Goal: Task Accomplishment & Management: Complete application form

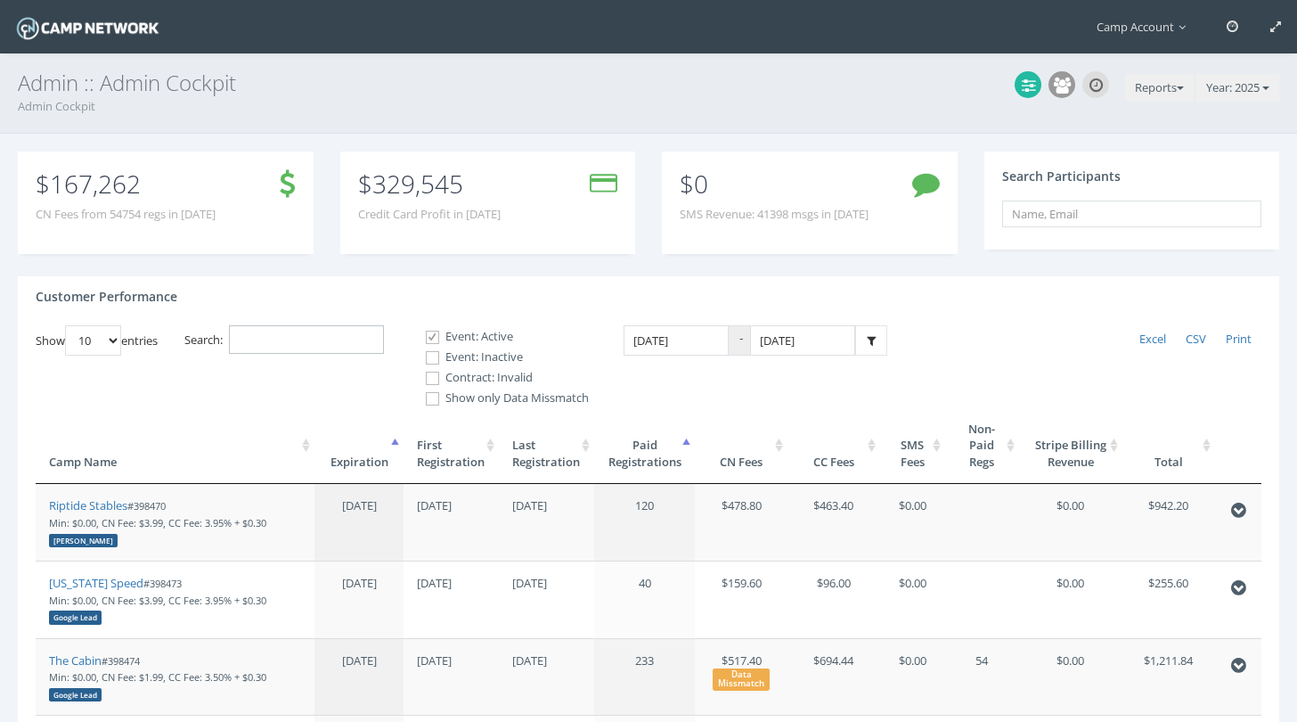
click at [351, 344] on input "Search:" at bounding box center [306, 339] width 155 height 29
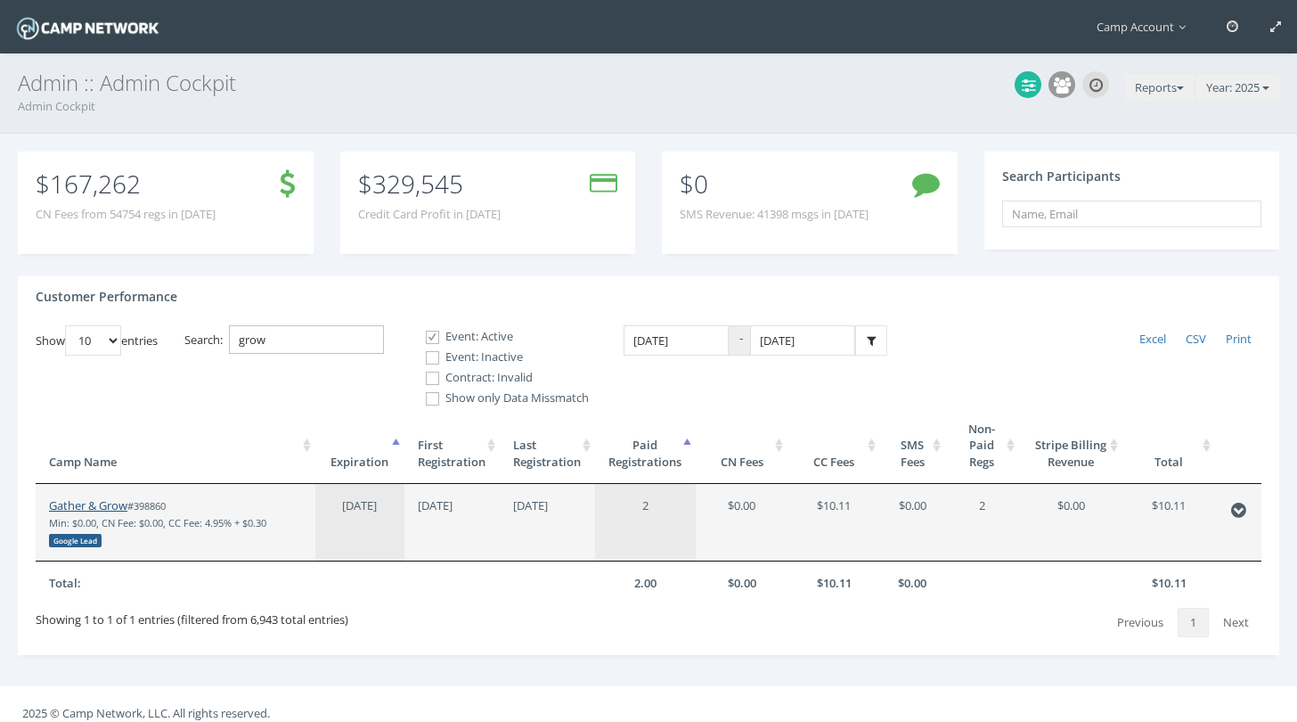
type input "grow"
click at [118, 506] on link "Gather & Grow" at bounding box center [88, 505] width 78 height 16
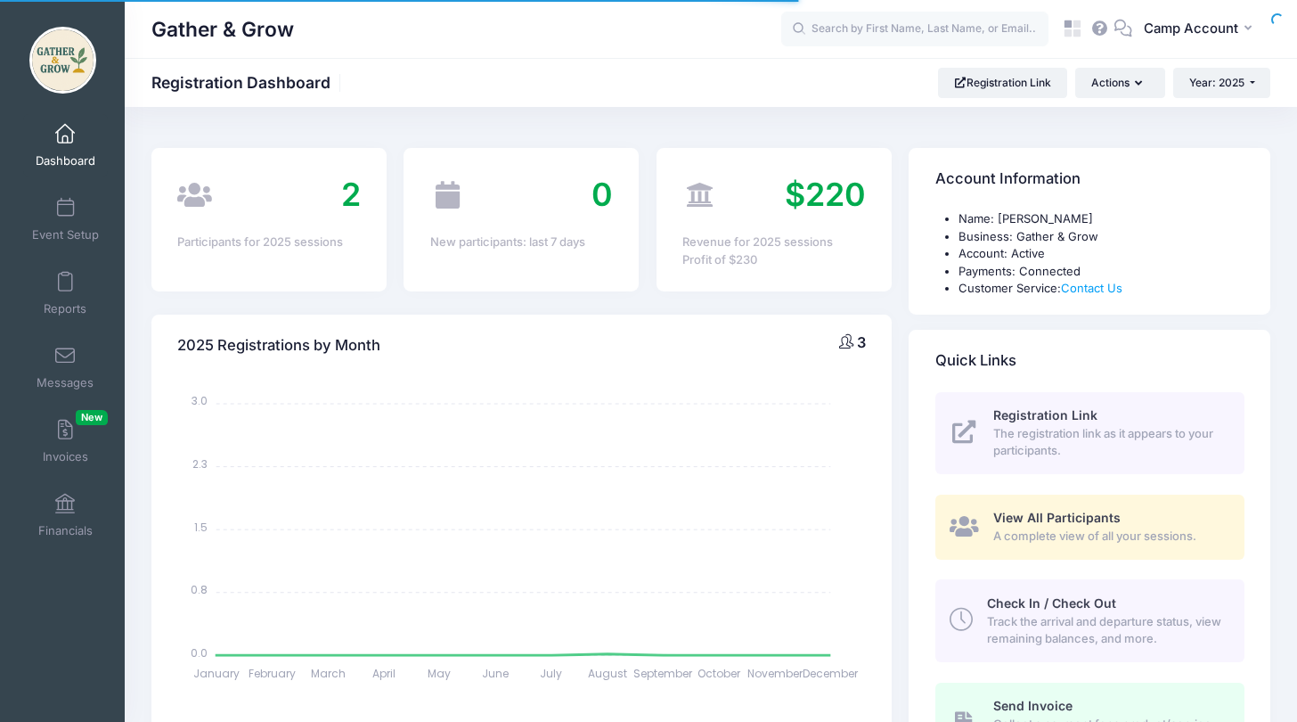
select select
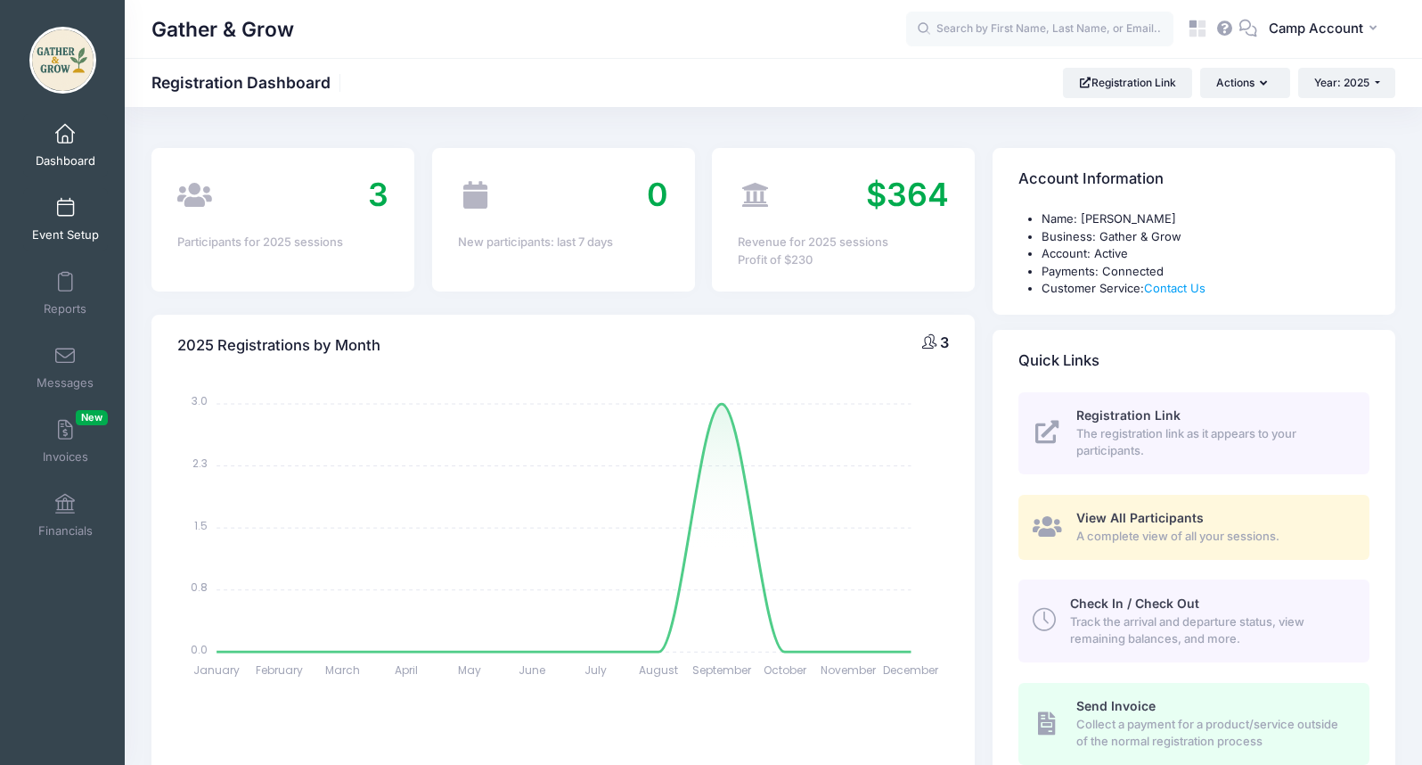
click at [77, 216] on link "Event Setup" at bounding box center [65, 219] width 85 height 62
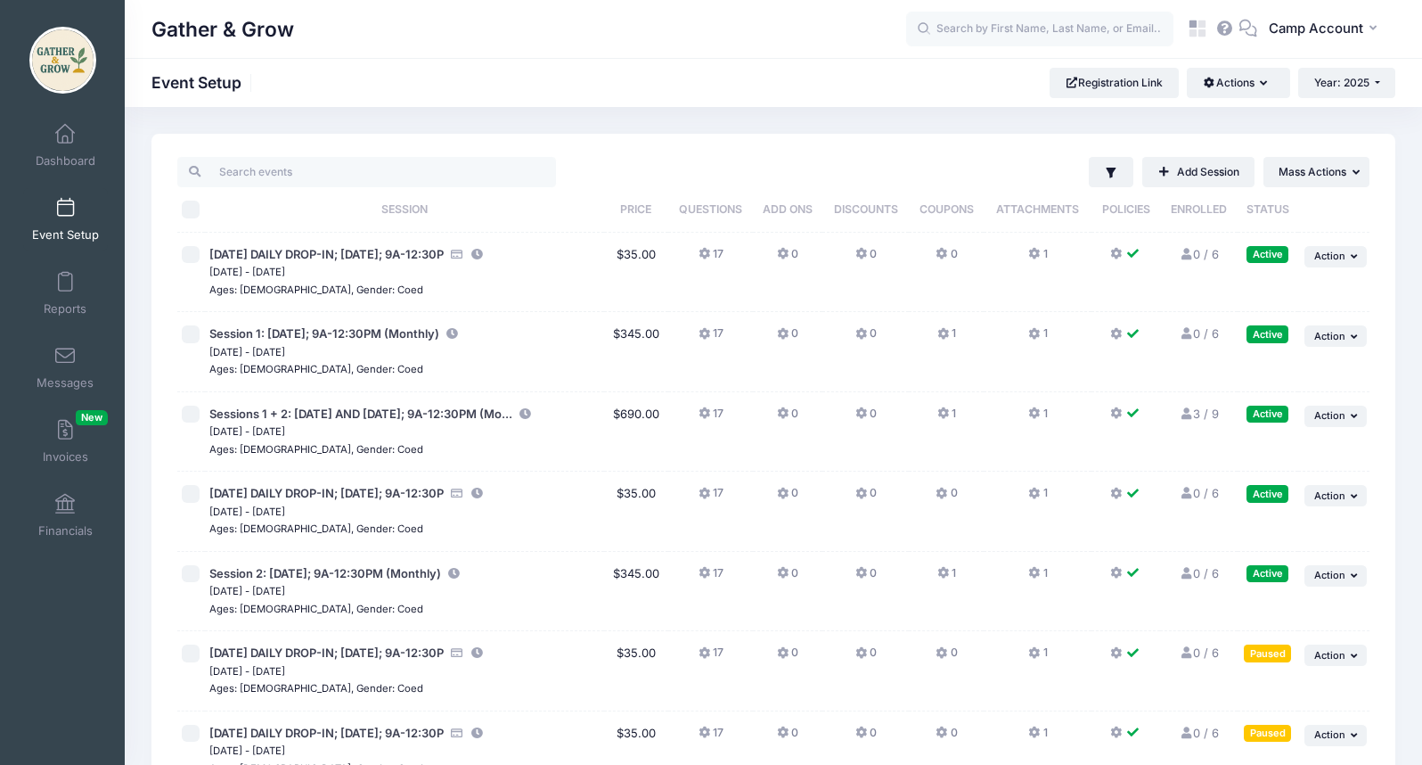
click at [638, 177] on div "Filter Filter Options Show: Active Live Completed Add Session ... Mass Actions …" at bounding box center [967, 172] width 805 height 30
click at [1190, 178] on link "Add Session" at bounding box center [1198, 172] width 112 height 30
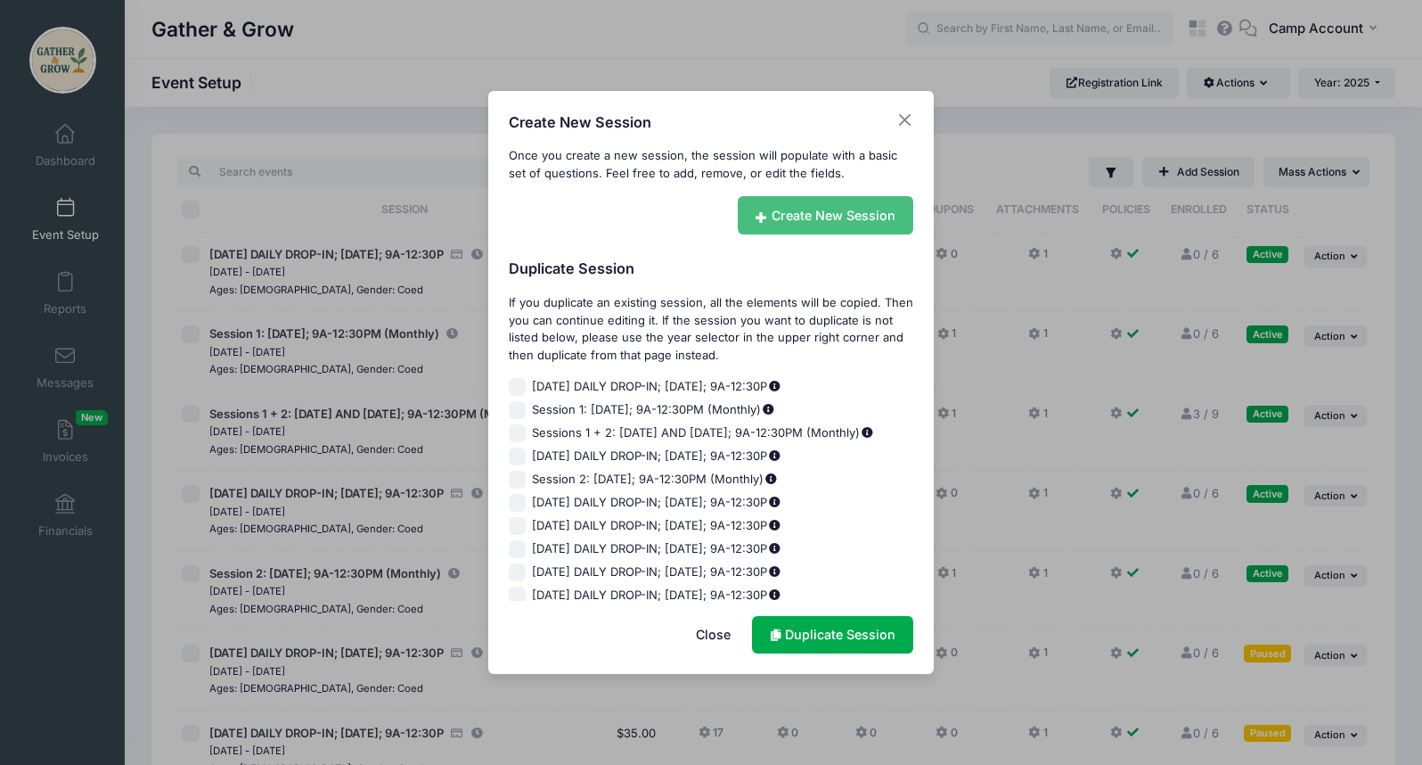
click at [859, 214] on link "Create New Session" at bounding box center [826, 215] width 176 height 38
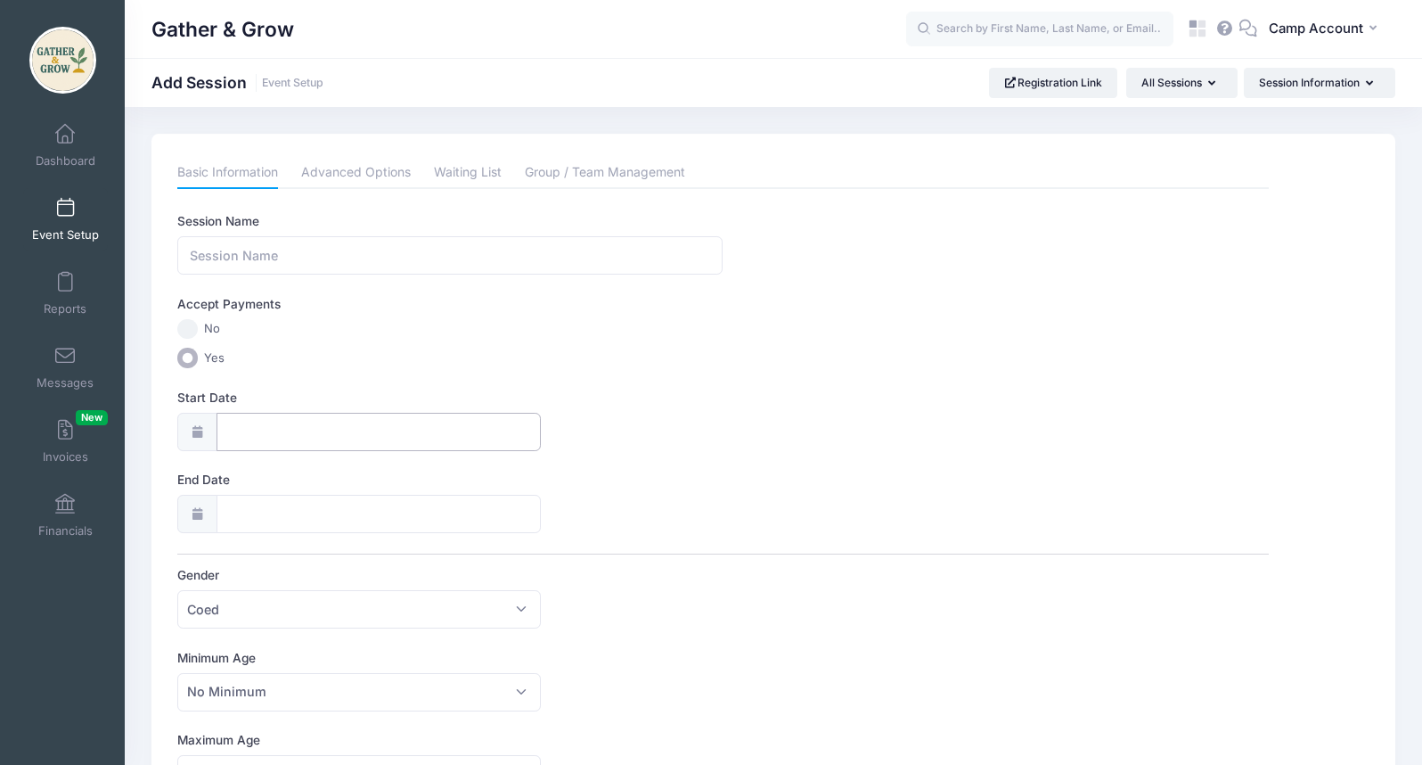
click at [346, 425] on input "Start Date" at bounding box center [379, 432] width 325 height 38
click at [434, 478] on icon at bounding box center [440, 479] width 12 height 12
select select "9"
click at [343, 548] on span "1" at bounding box center [340, 546] width 32 height 32
type input "10/01/2025"
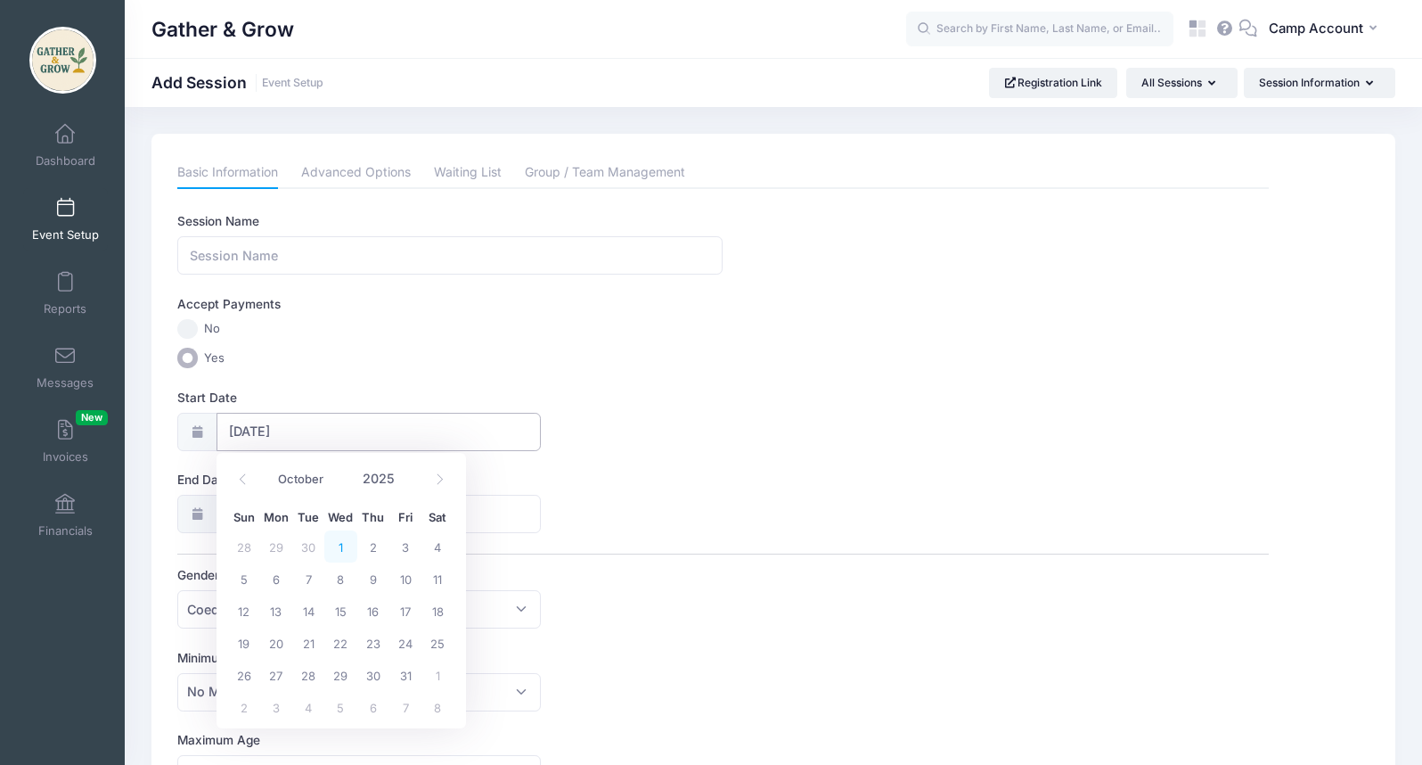
type input "10/02/2025"
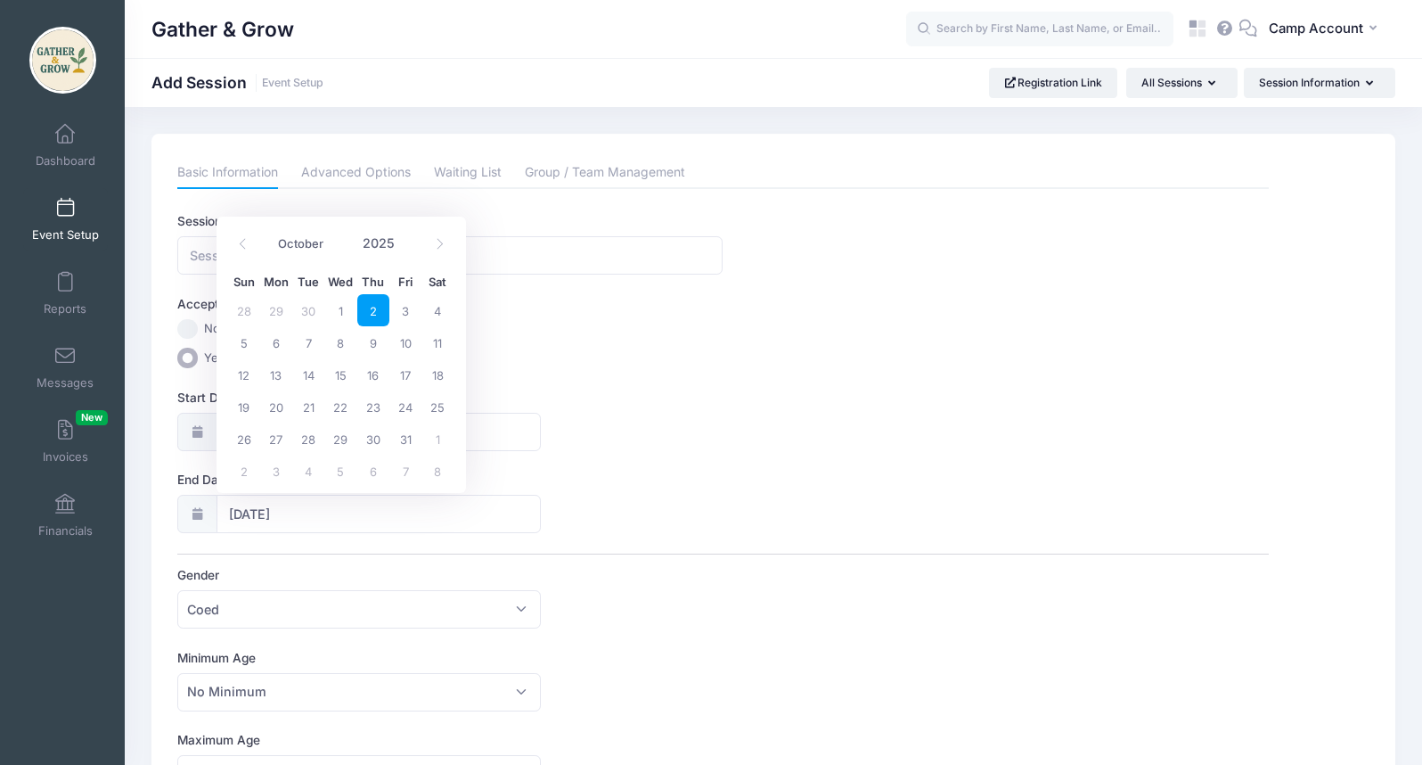
click at [360, 529] on input "[DATE]" at bounding box center [379, 514] width 325 height 38
click at [441, 245] on icon at bounding box center [440, 244] width 12 height 12
select select "11"
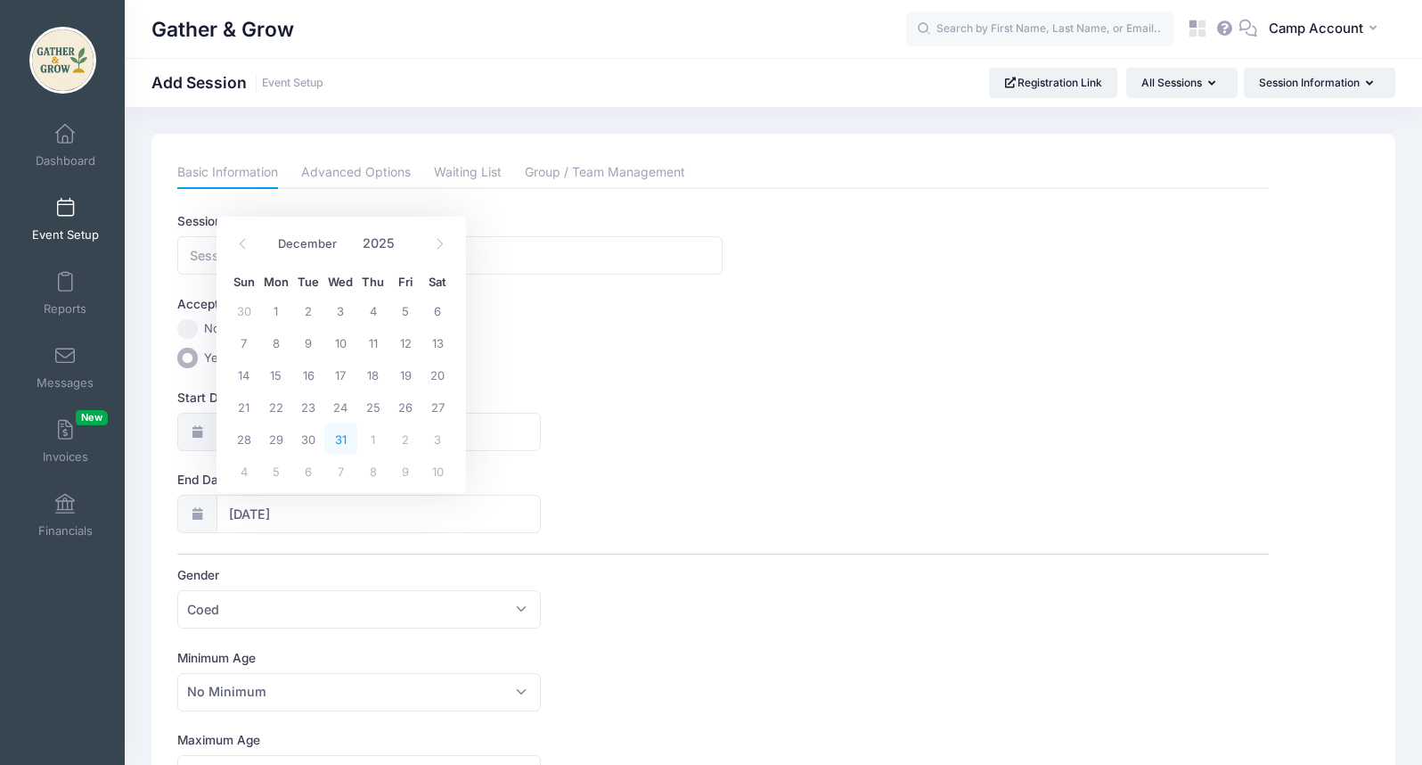
click at [350, 443] on span "31" at bounding box center [340, 438] width 32 height 32
type input "[DATE]"
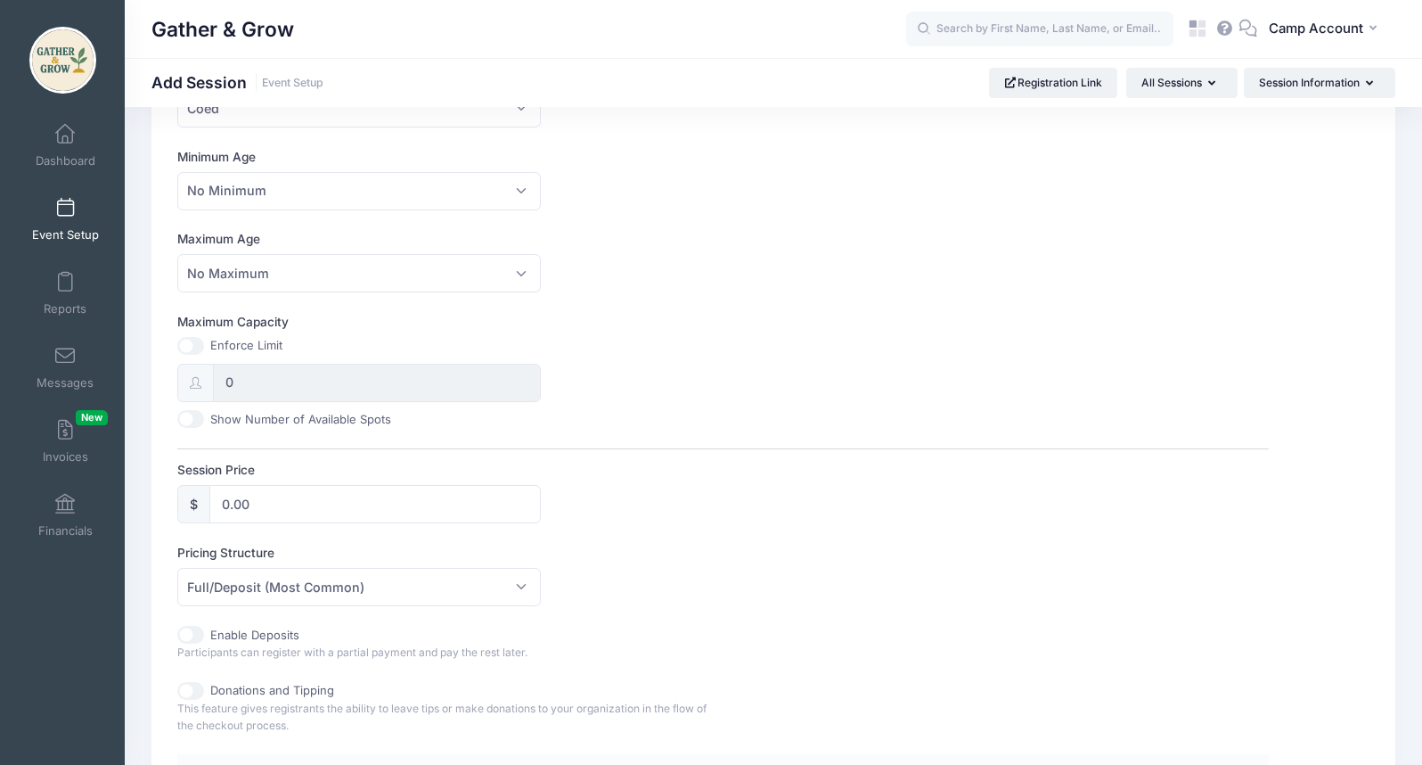
scroll to position [503, 0]
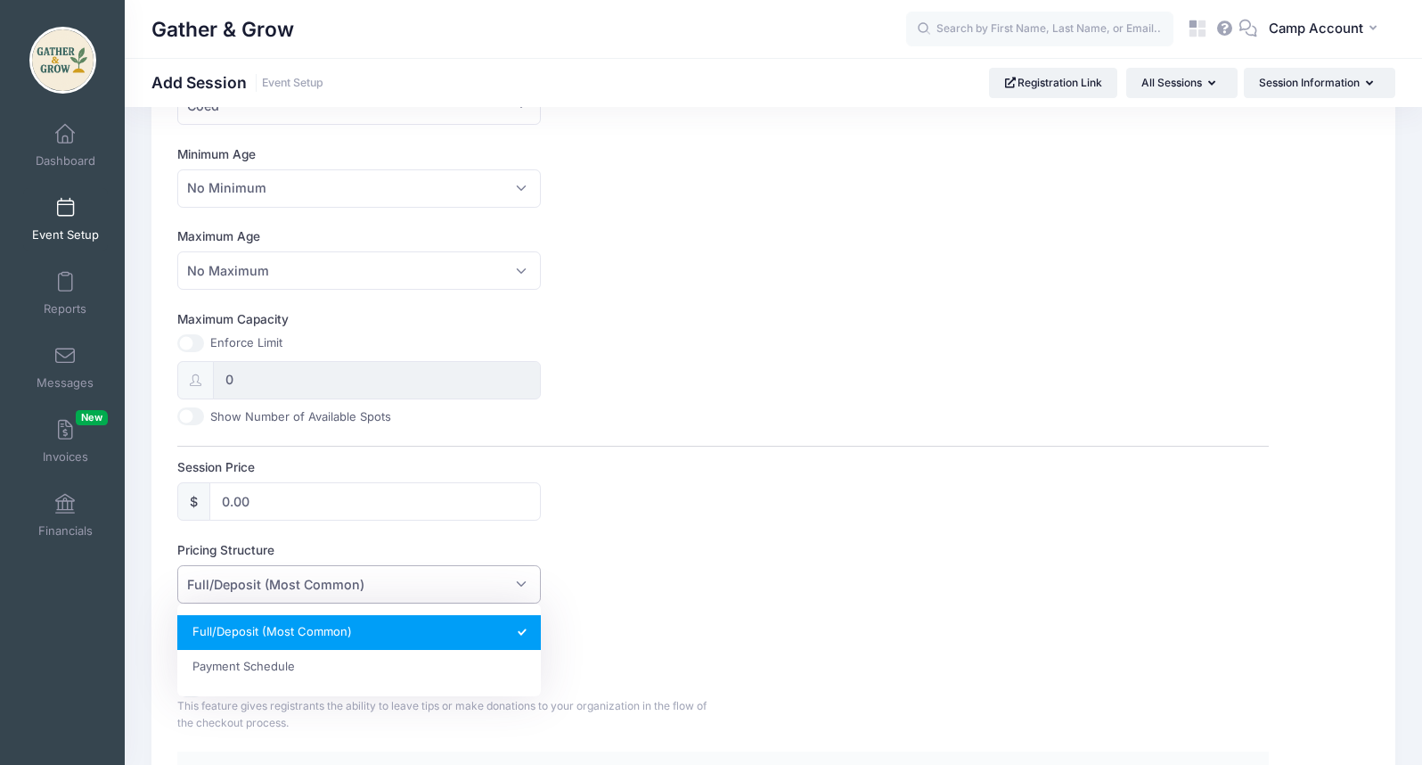
click at [379, 593] on span "Full/Deposit (Most Common)" at bounding box center [359, 584] width 364 height 38
select select "fixed_installments"
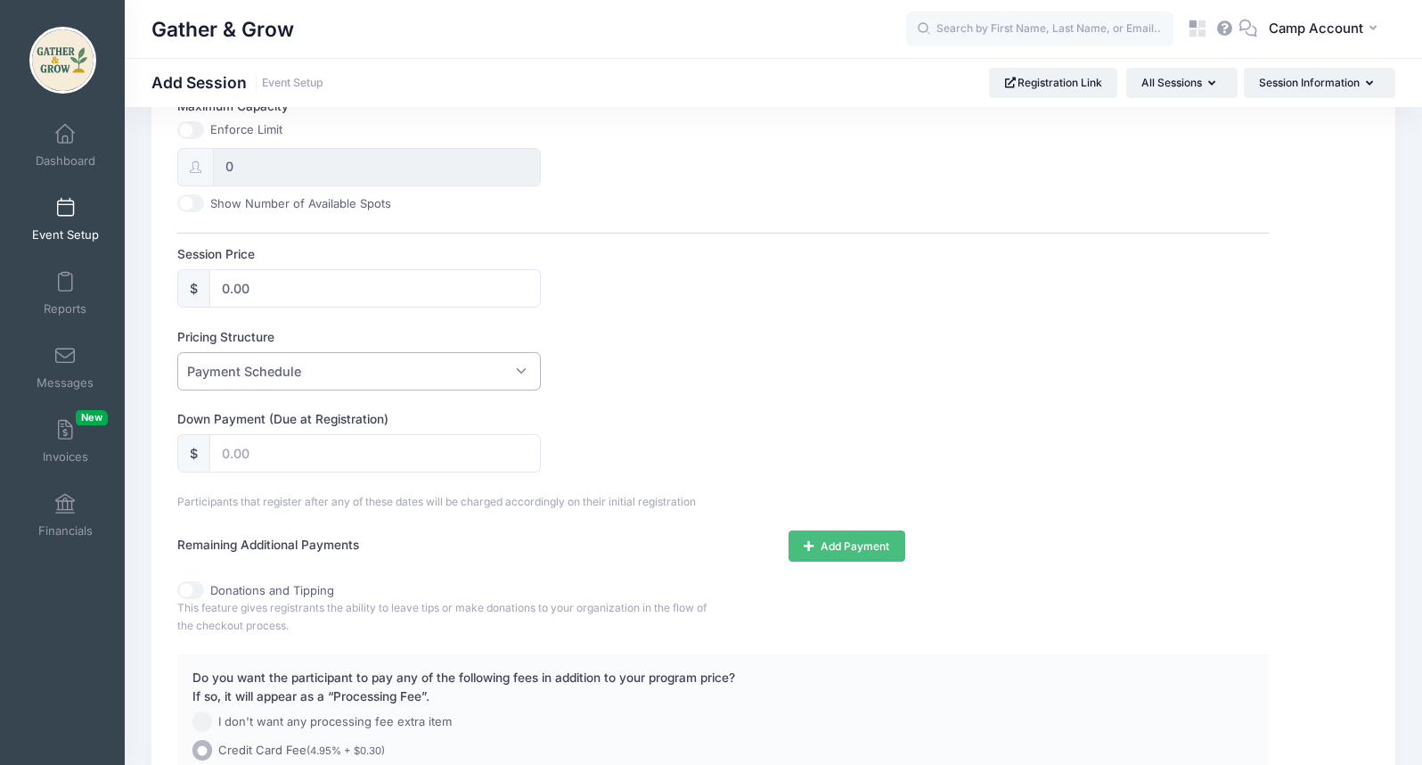
scroll to position [718, 0]
click at [853, 536] on button "Add Payment" at bounding box center [847, 543] width 117 height 30
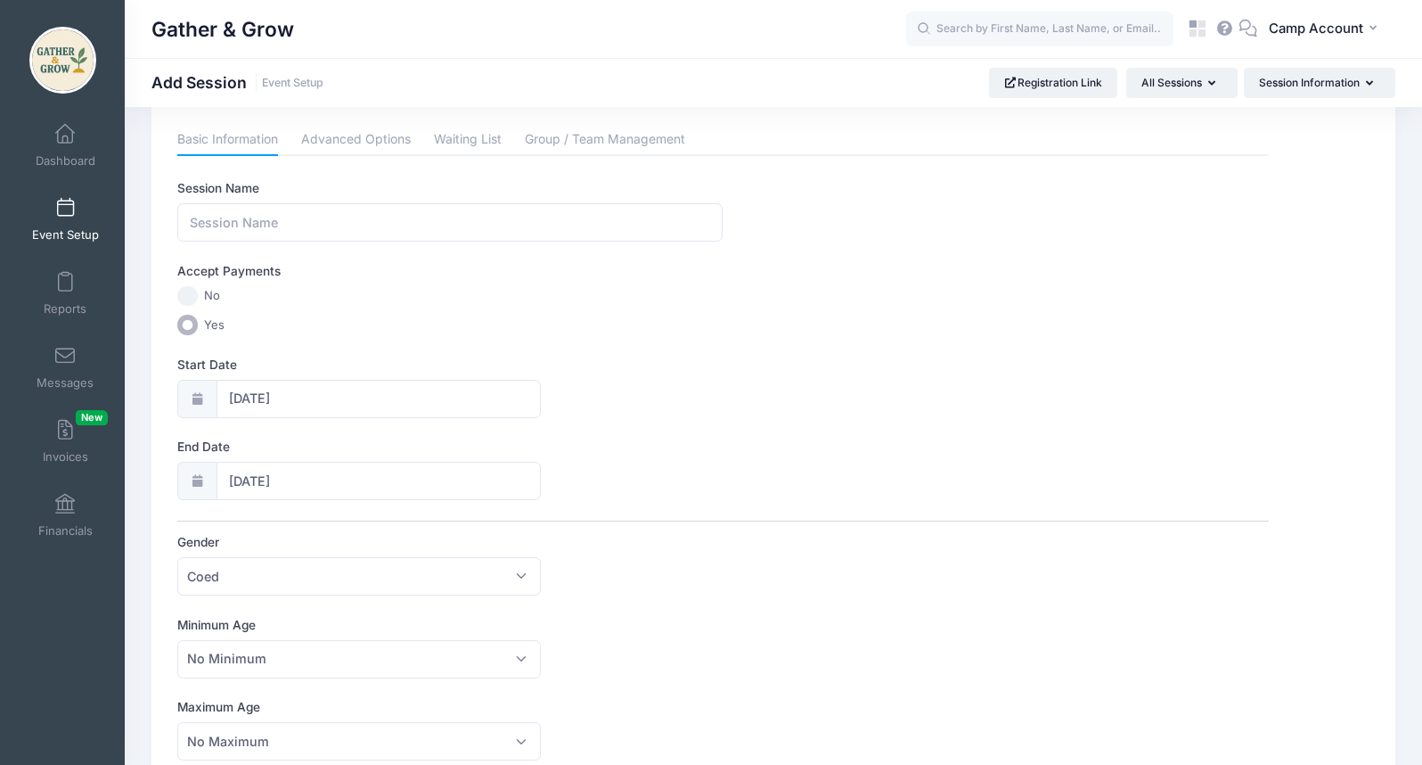
scroll to position [0, 0]
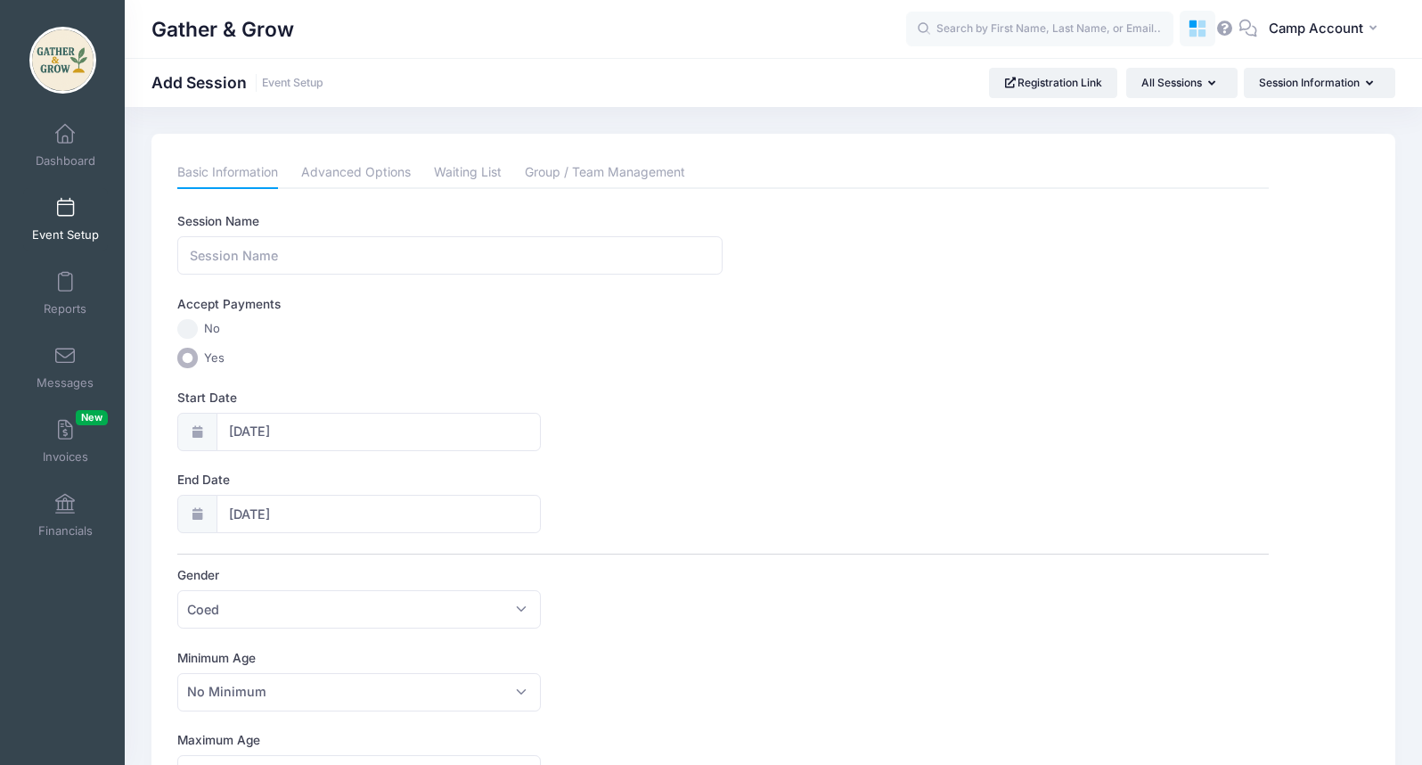
click at [1205, 35] on icon at bounding box center [1203, 33] width 8 height 8
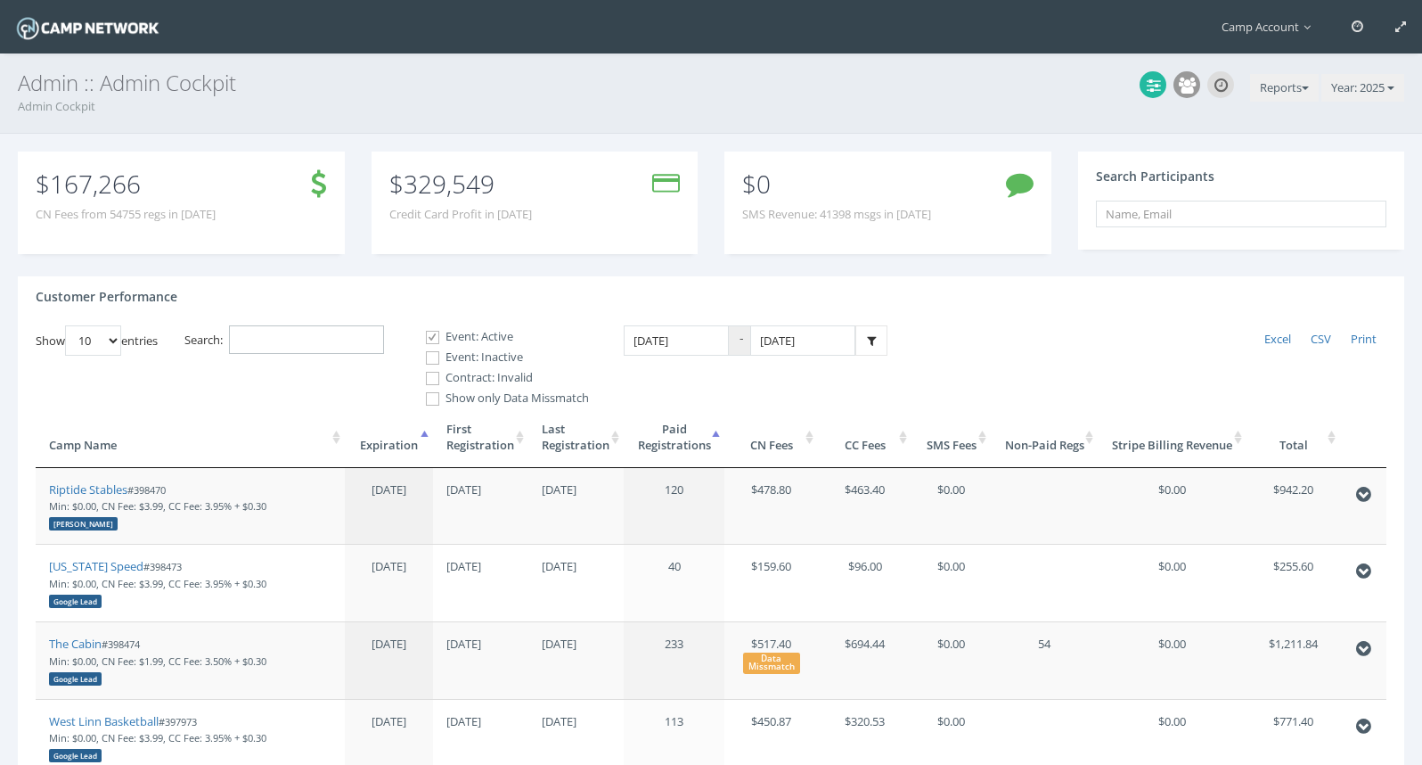
click at [354, 332] on input "Search:" at bounding box center [306, 339] width 155 height 29
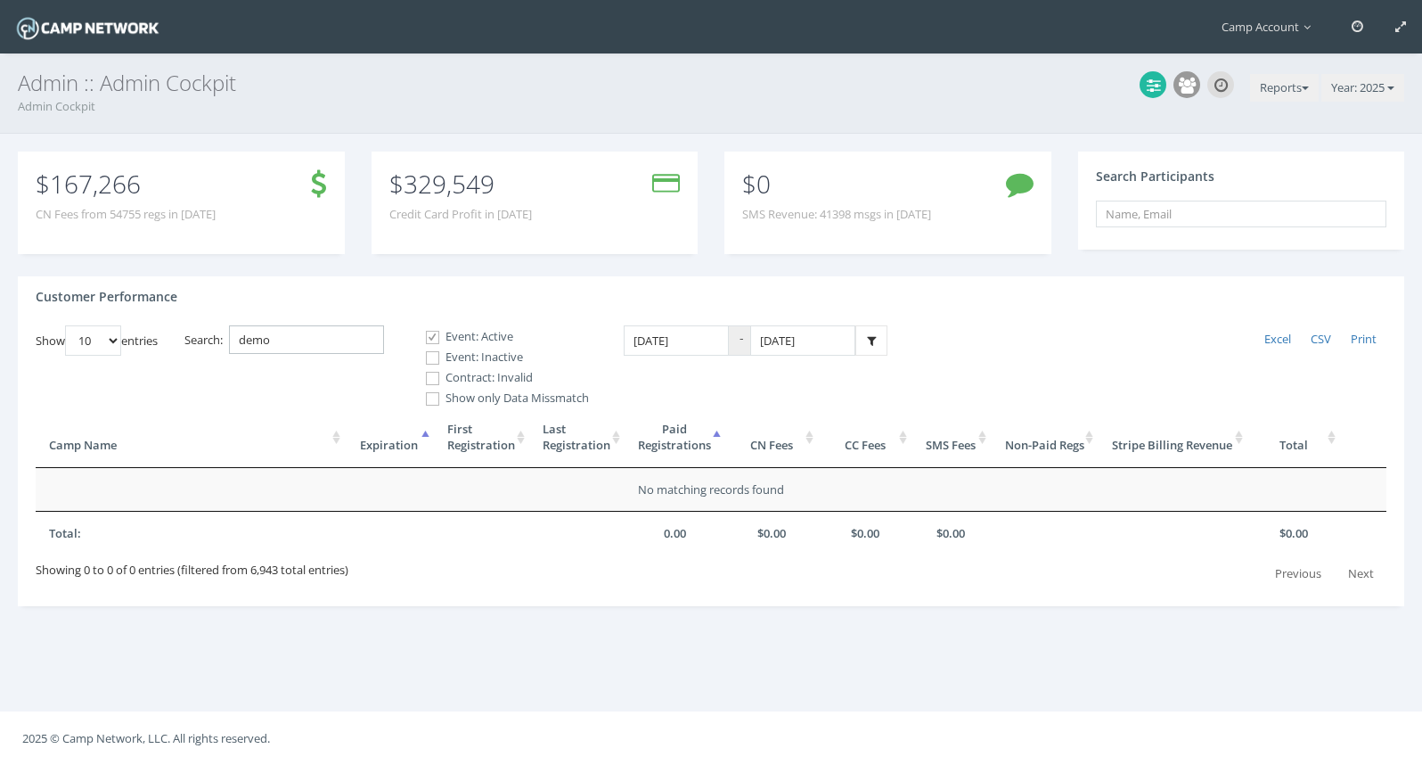
type input "demo"
click at [447, 351] on label "Event: Inactive" at bounding box center [500, 357] width 178 height 18
click at [431, 351] on input "Event: Inactive" at bounding box center [422, 357] width 17 height 17
checkbox input "true"
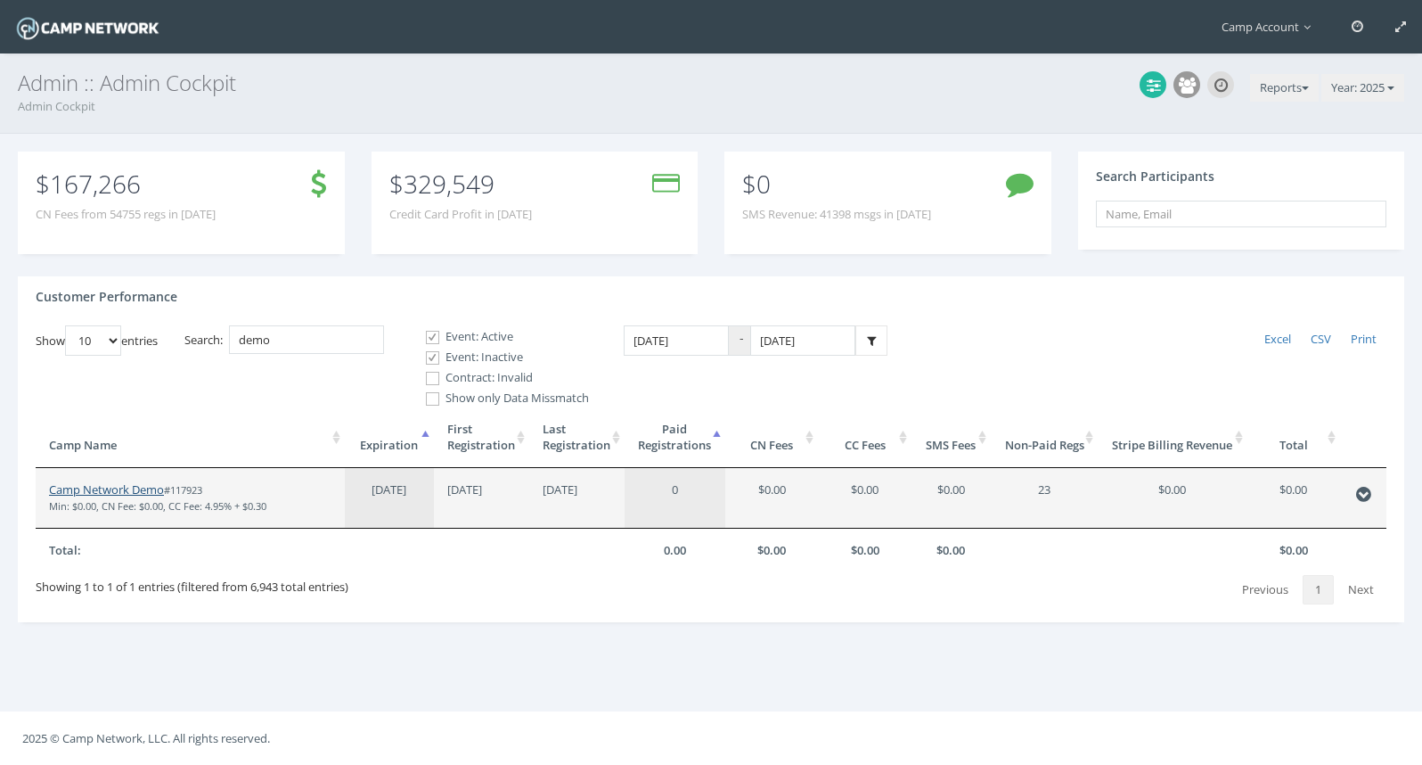
click at [131, 492] on link "Camp Network Demo" at bounding box center [106, 489] width 115 height 16
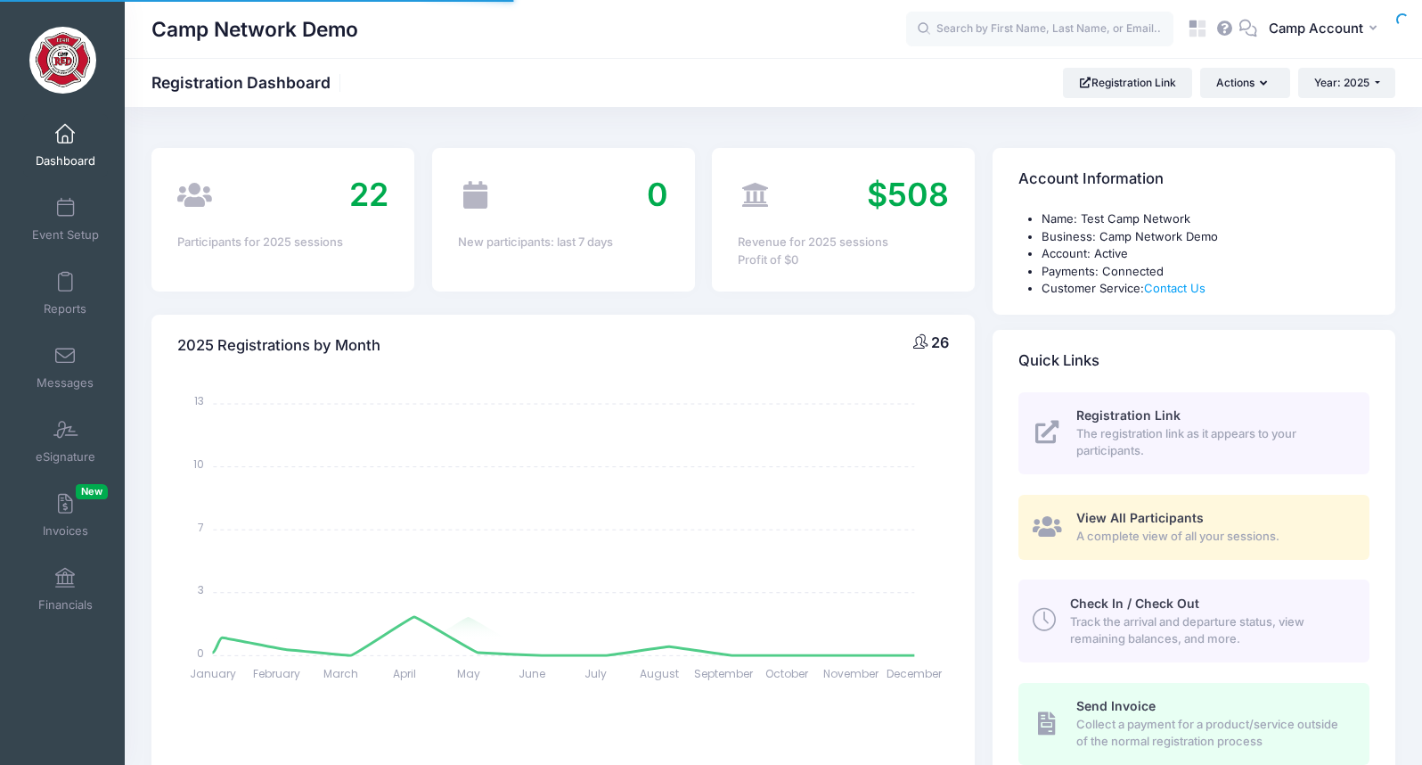
select select
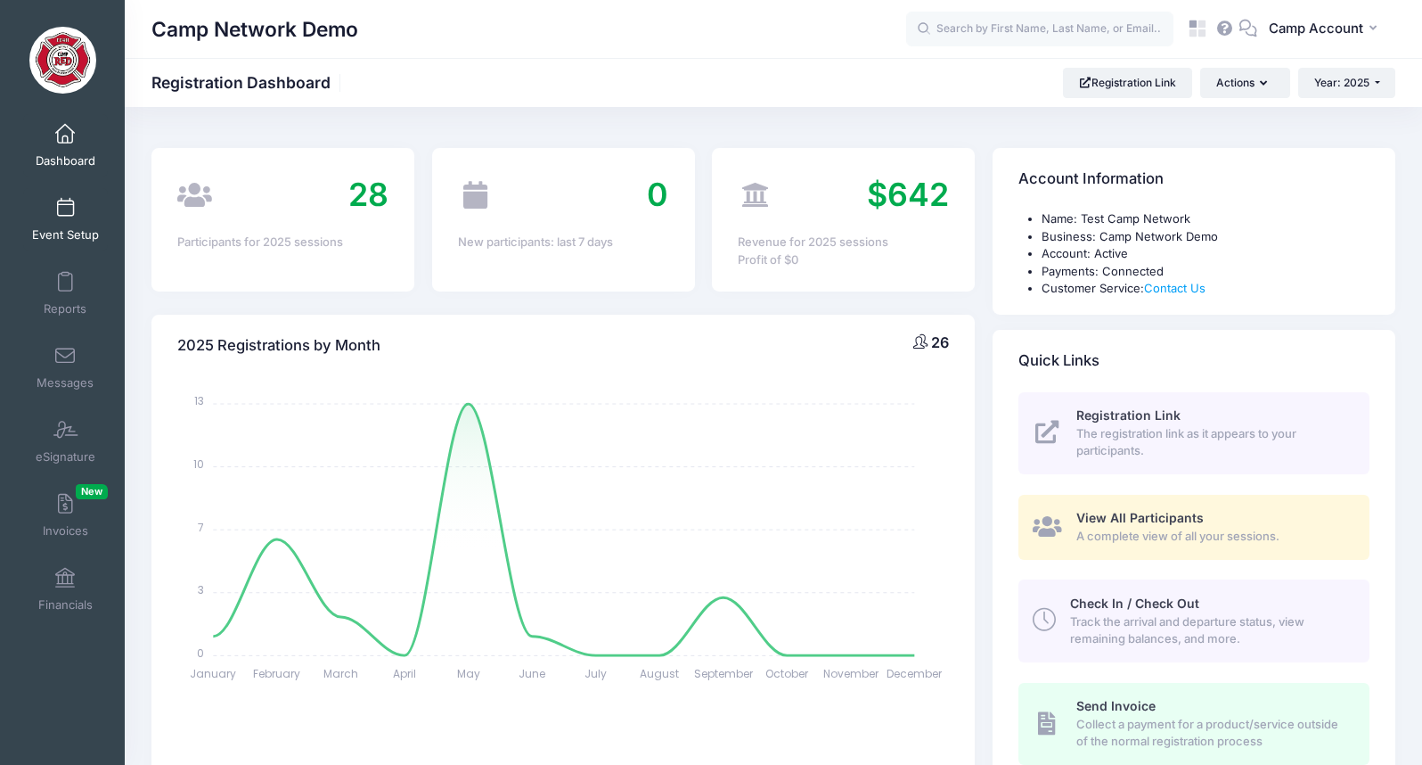
click at [73, 228] on span "Event Setup" at bounding box center [65, 234] width 67 height 15
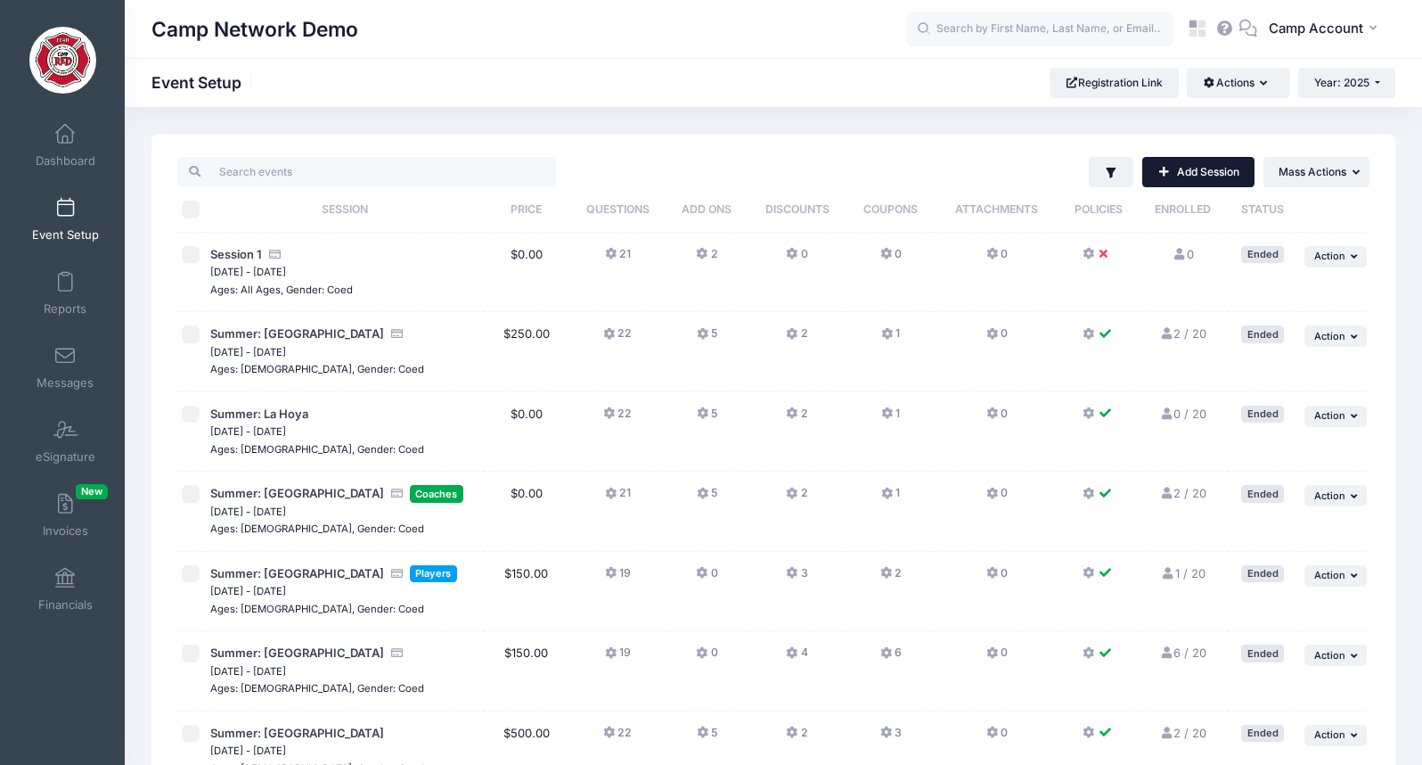
click at [1235, 169] on link "Add Session" at bounding box center [1198, 172] width 112 height 30
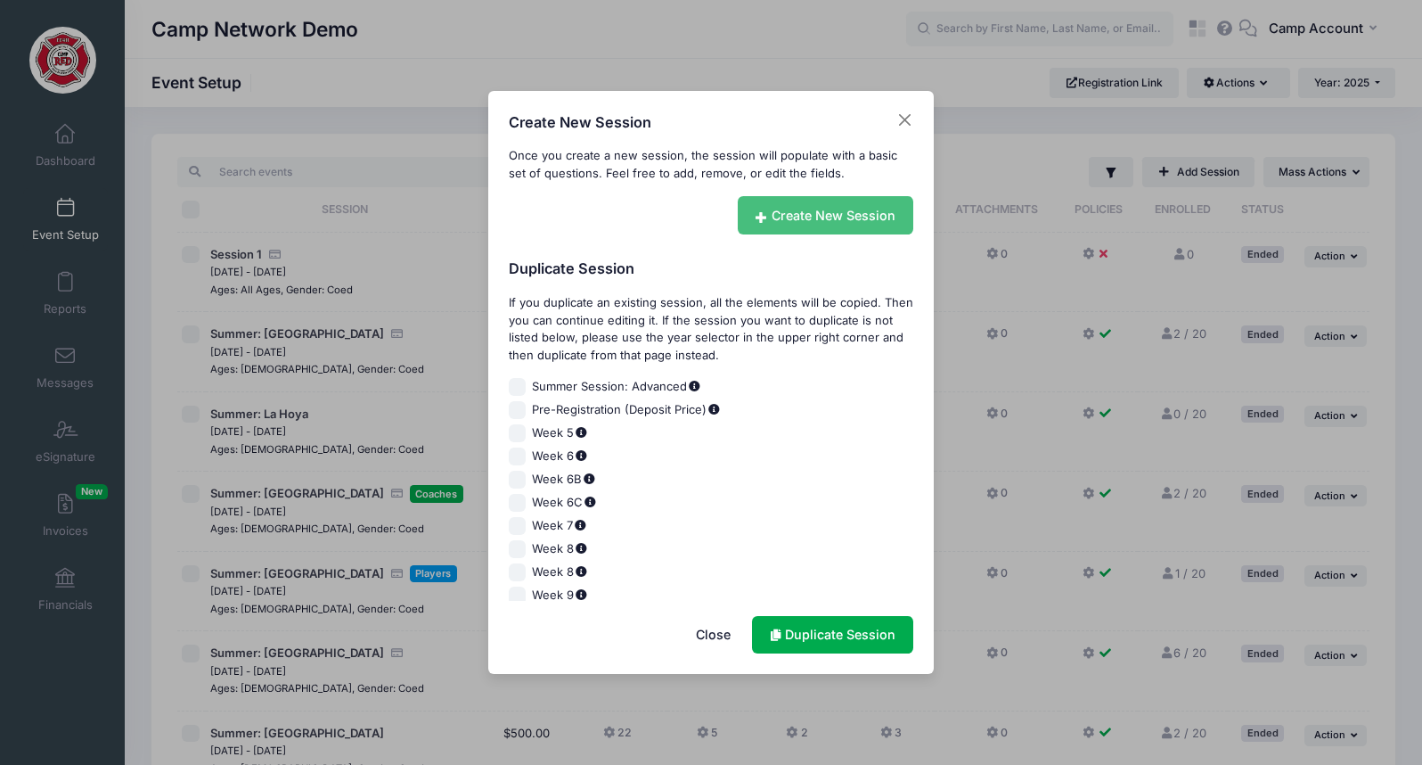
click at [809, 221] on link "Create New Session" at bounding box center [826, 215] width 176 height 38
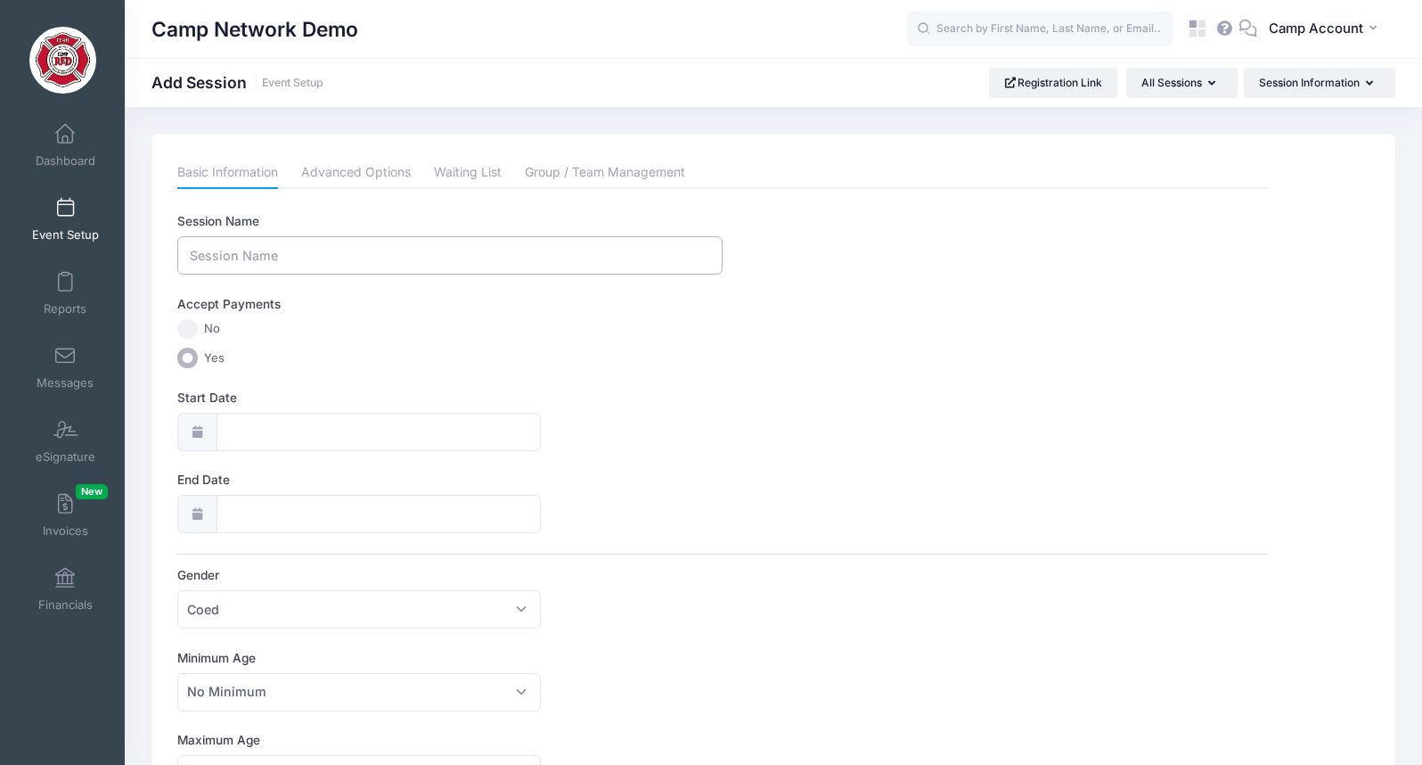
click at [445, 262] on input "Session Name" at bounding box center [449, 255] width 545 height 38
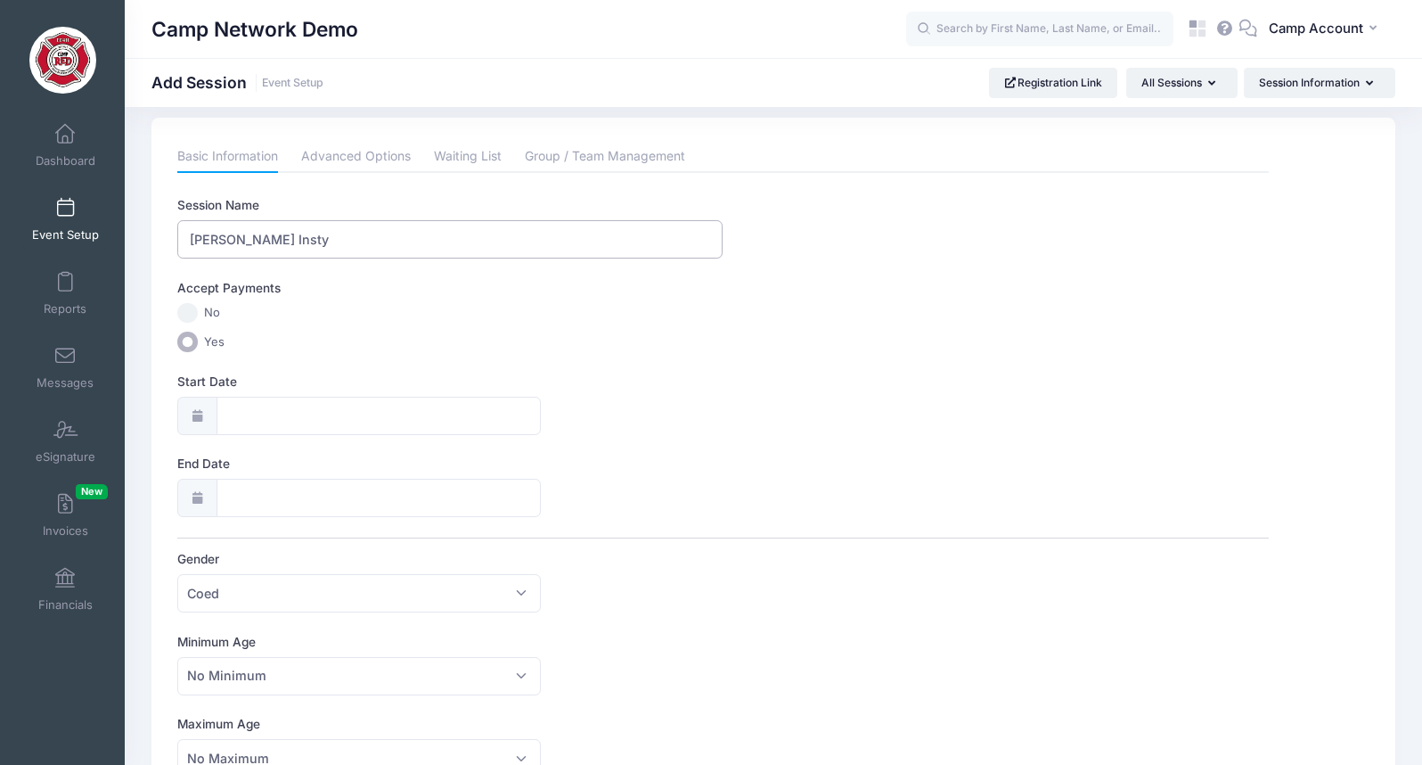
type input "[PERSON_NAME] Insty"
click at [319, 395] on div "Start Date" at bounding box center [722, 403] width 1091 height 62
click at [330, 412] on input "Start Date" at bounding box center [379, 416] width 325 height 38
click at [434, 465] on icon at bounding box center [440, 463] width 12 height 12
select select "9"
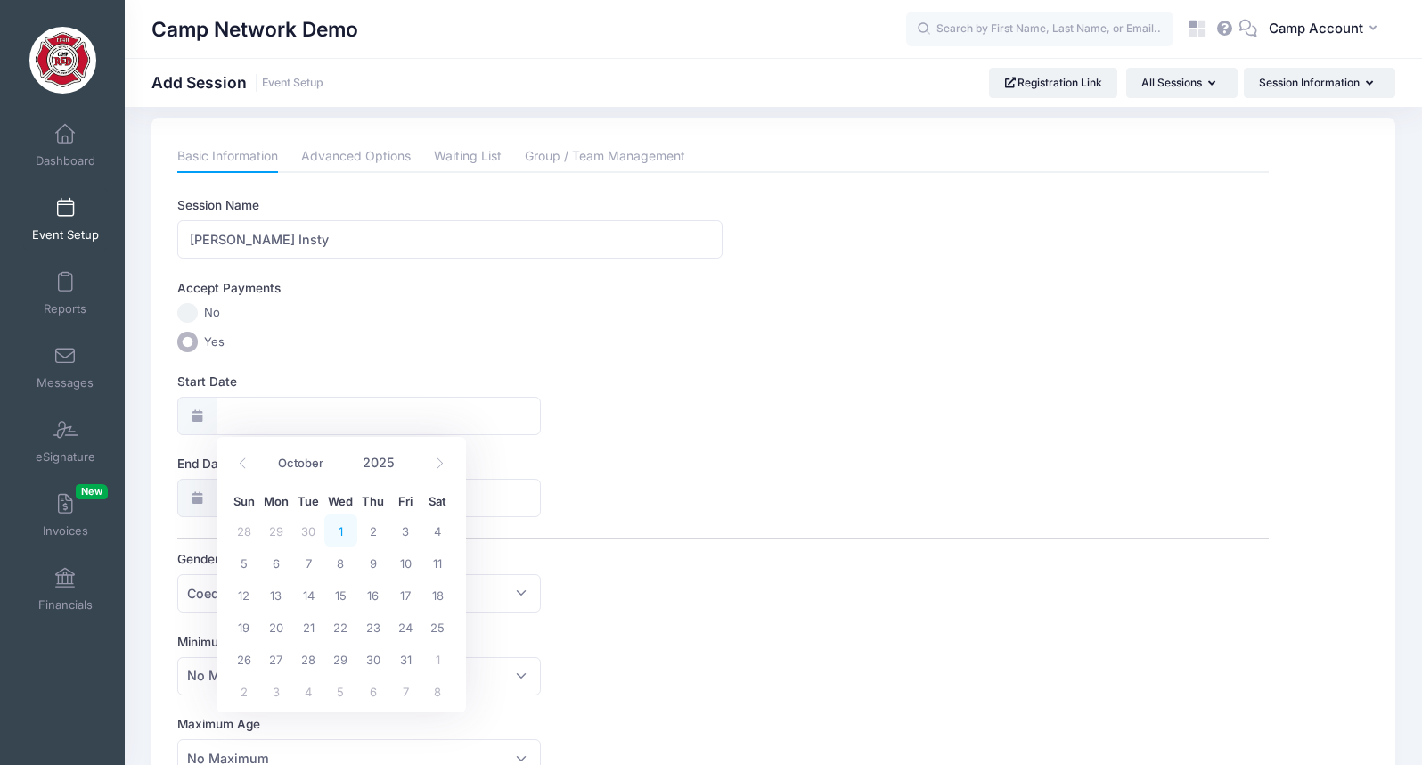
click at [340, 529] on span "1" at bounding box center [340, 530] width 32 height 32
type input "[DATE]"
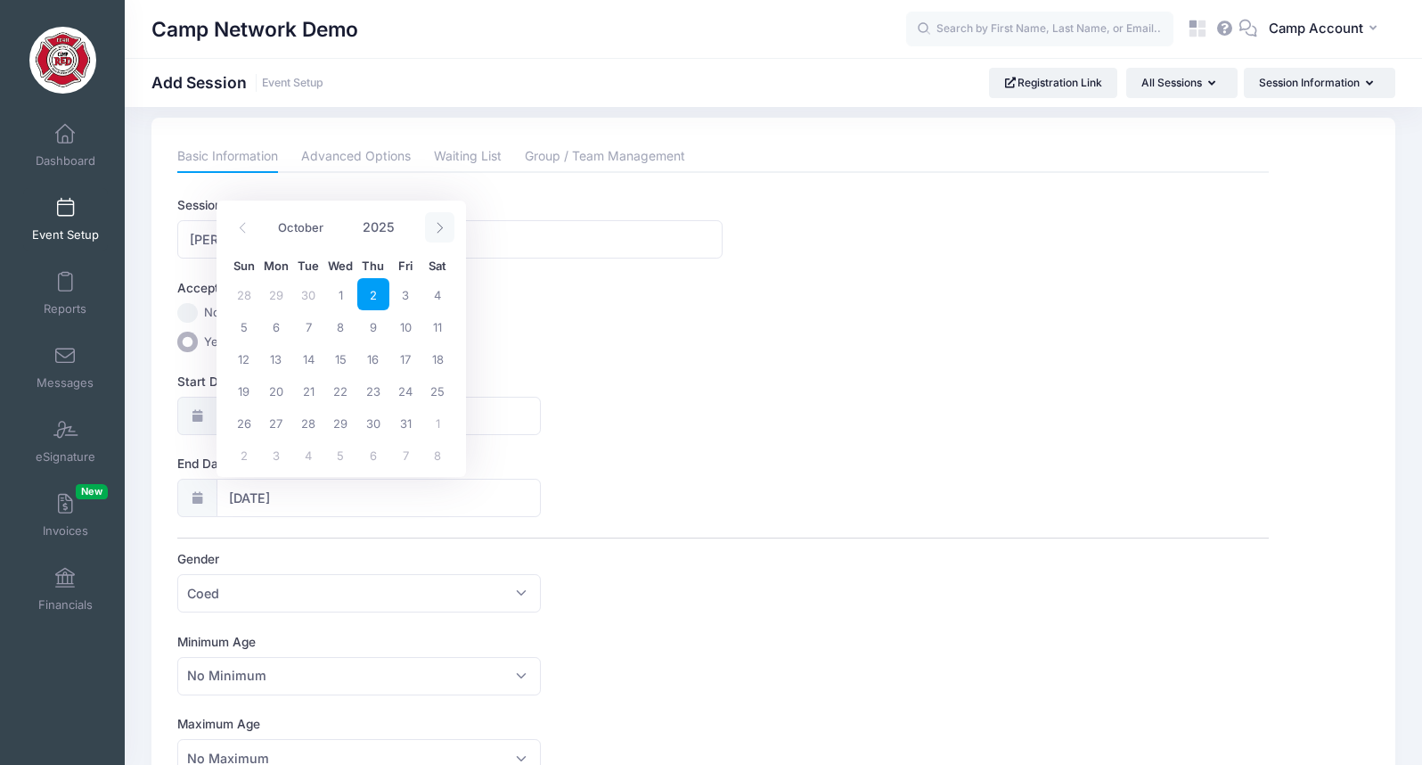
click at [438, 224] on icon at bounding box center [440, 227] width 6 height 11
select select "11"
click at [349, 424] on span "31" at bounding box center [340, 422] width 32 height 32
type input "[DATE]"
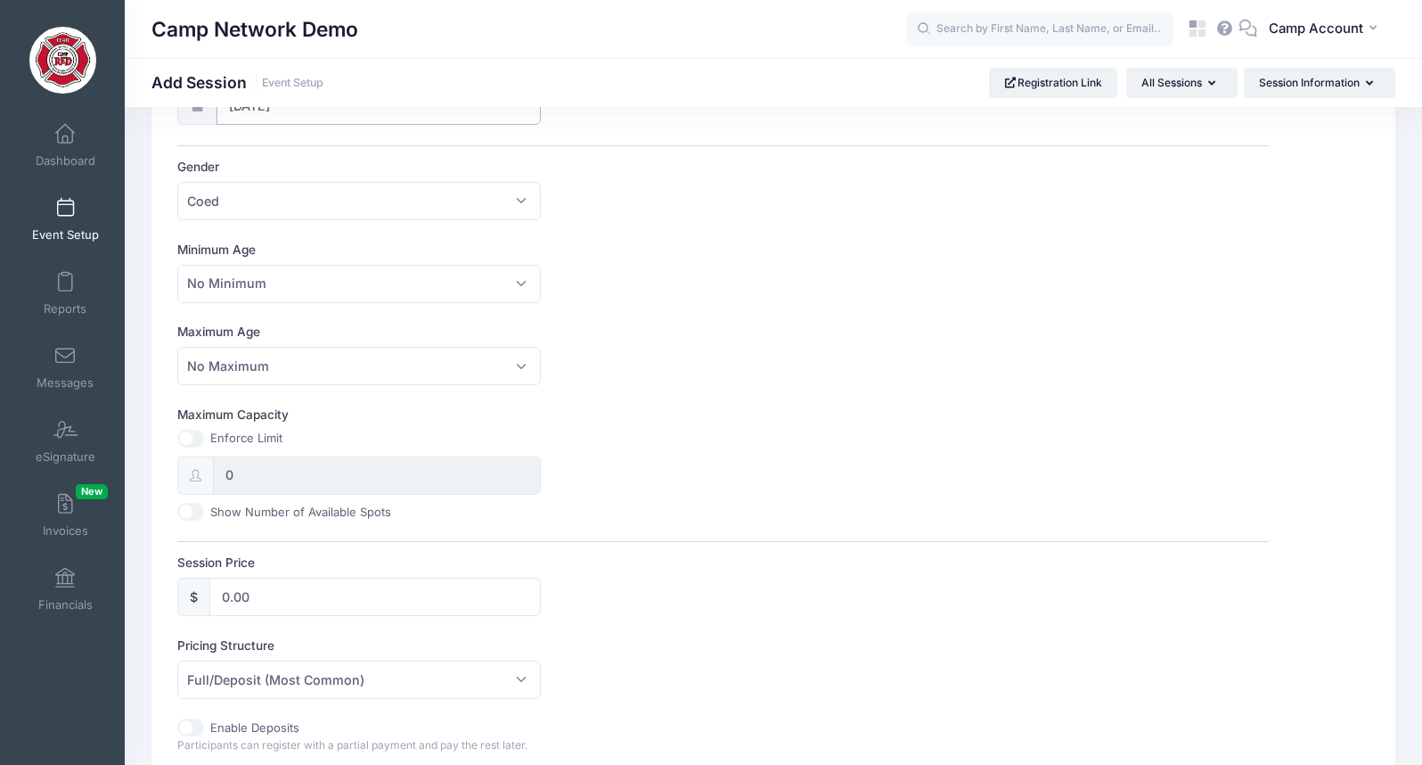
scroll to position [454, 0]
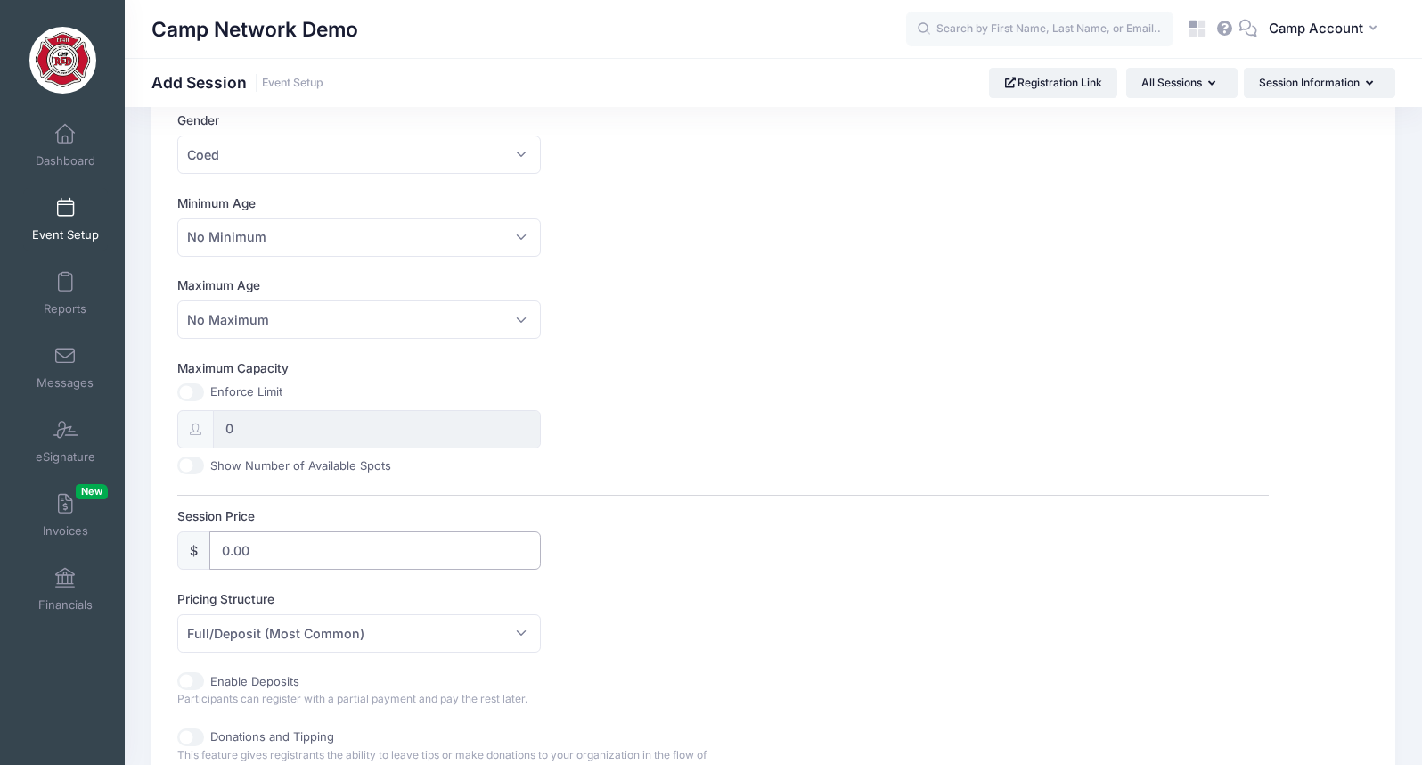
click at [221, 553] on input "0.00" at bounding box center [374, 550] width 331 height 38
type input "500.00"
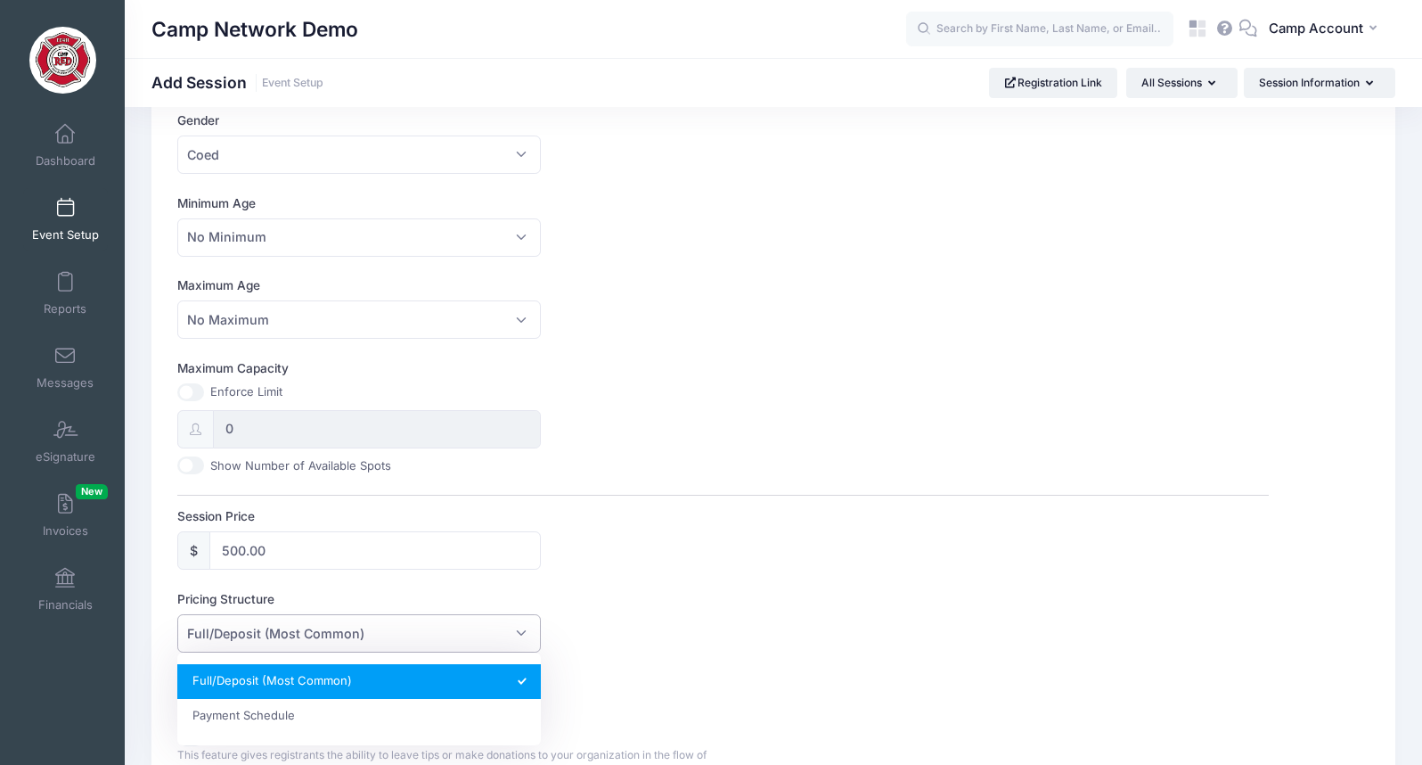
click at [341, 635] on span "Full/Deposit (Most Common)" at bounding box center [275, 633] width 177 height 19
select select "fixed_installments"
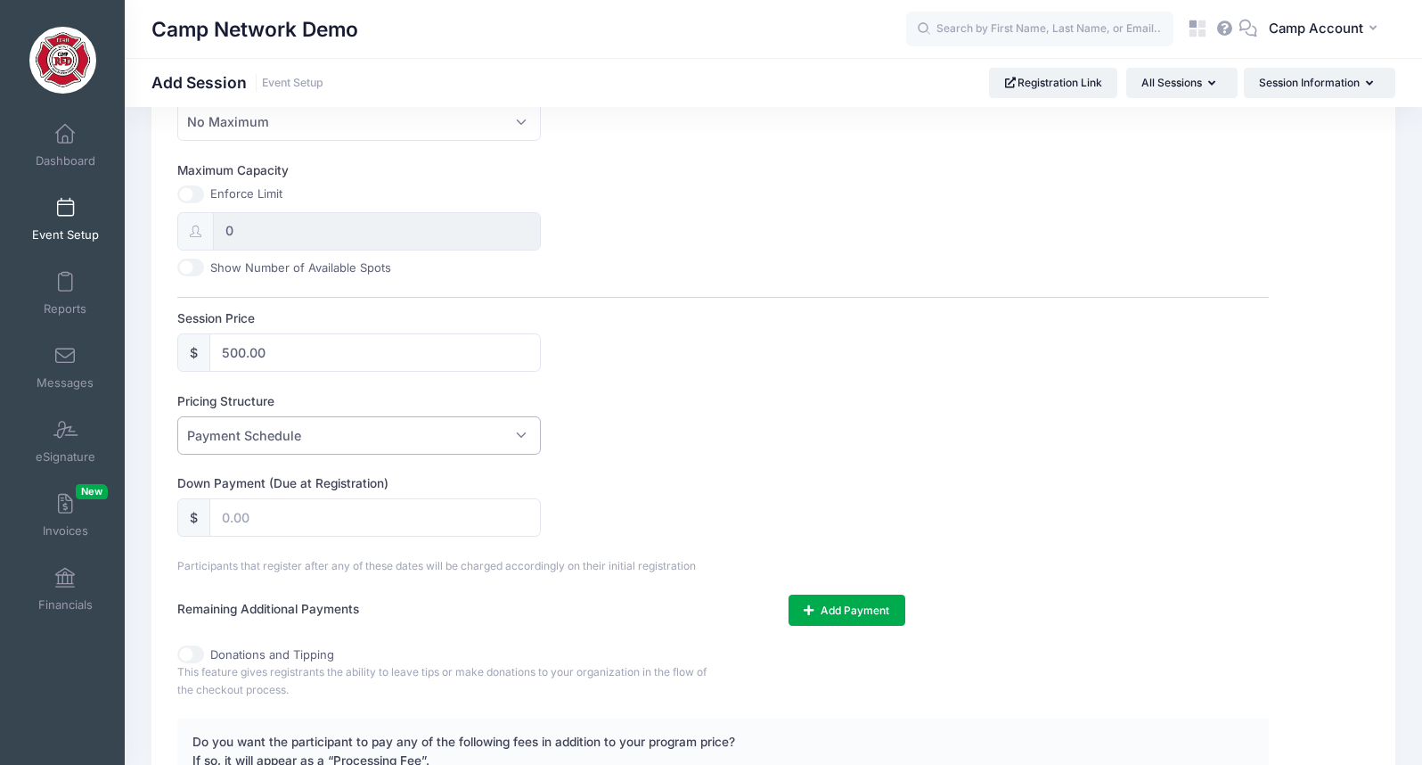
scroll to position [683, 0]
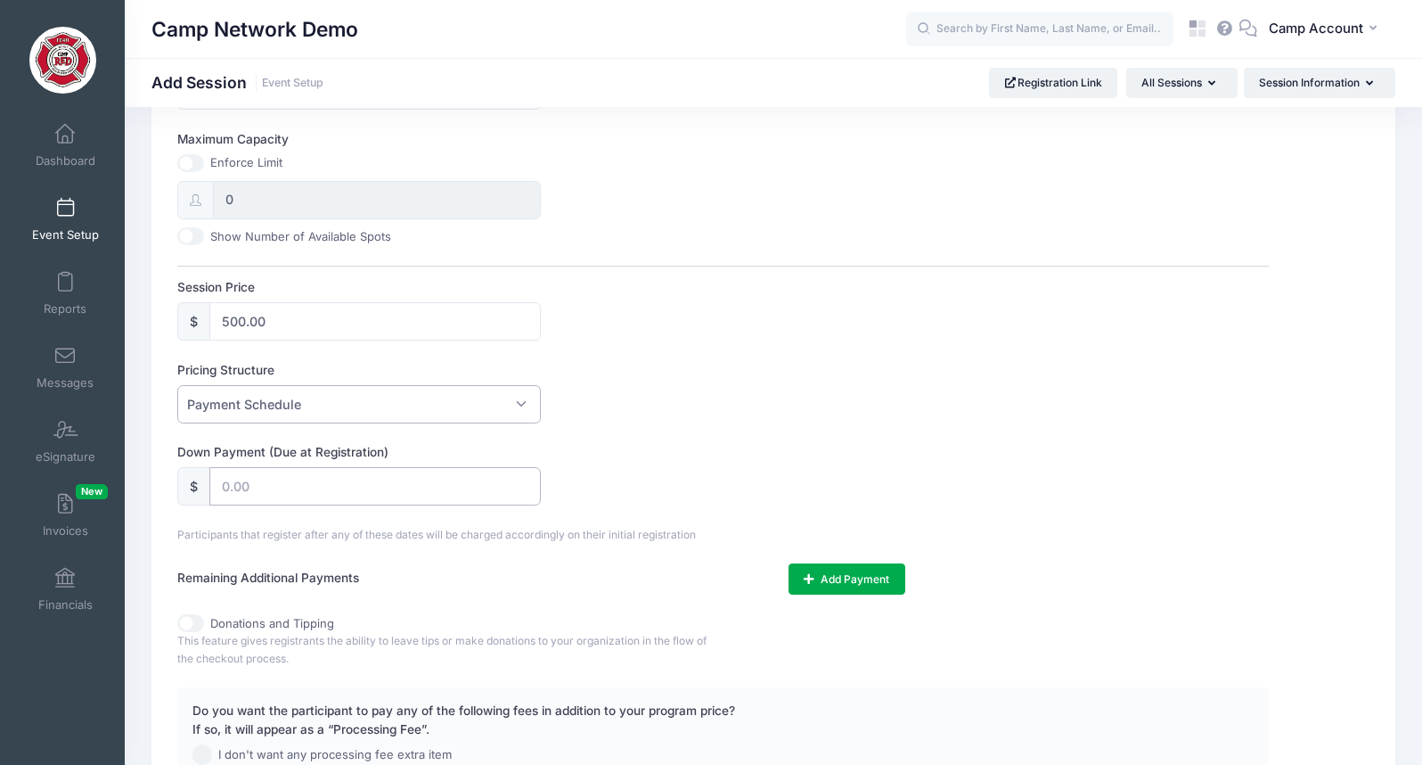
click at [250, 492] on input "text" at bounding box center [374, 486] width 331 height 38
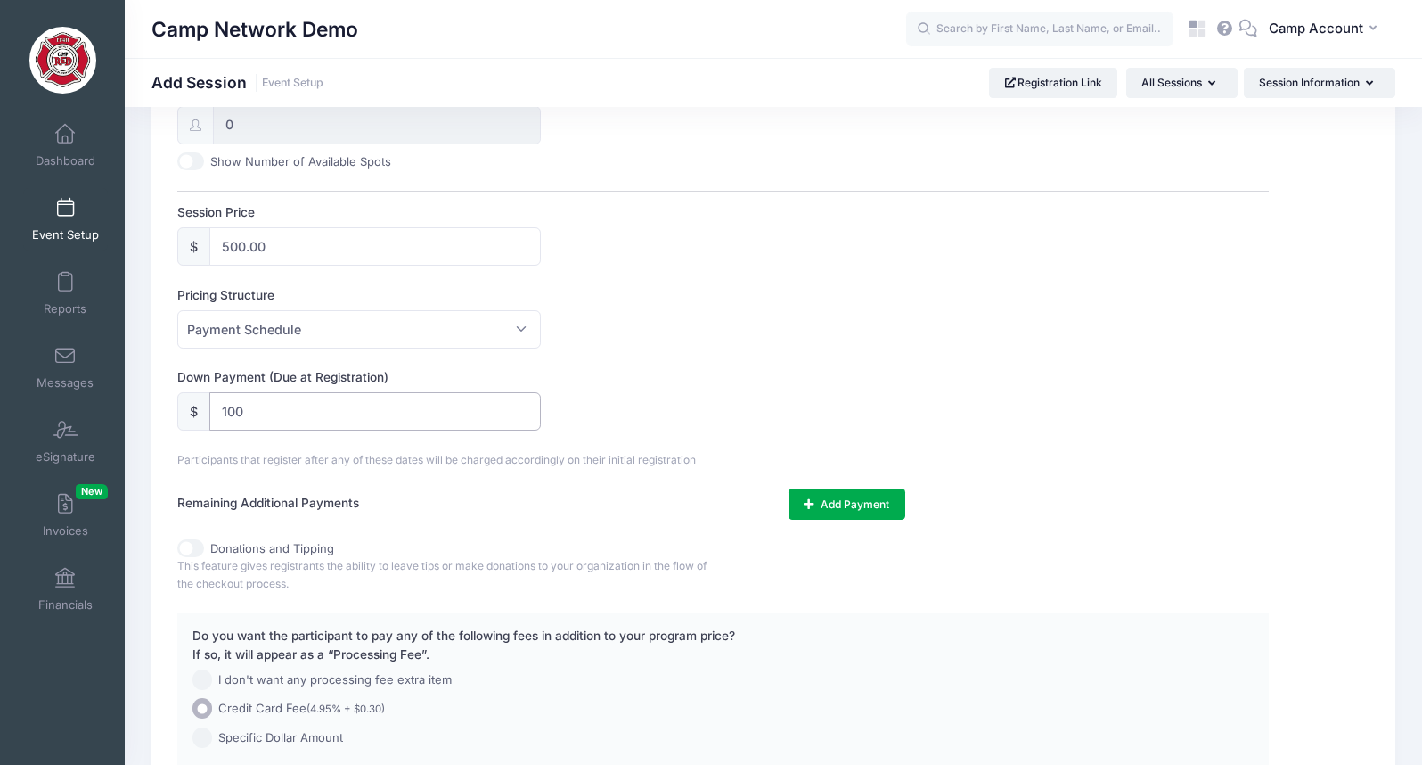
scroll to position [761, 0]
type input "100"
click at [823, 506] on button "Add Payment" at bounding box center [847, 501] width 117 height 30
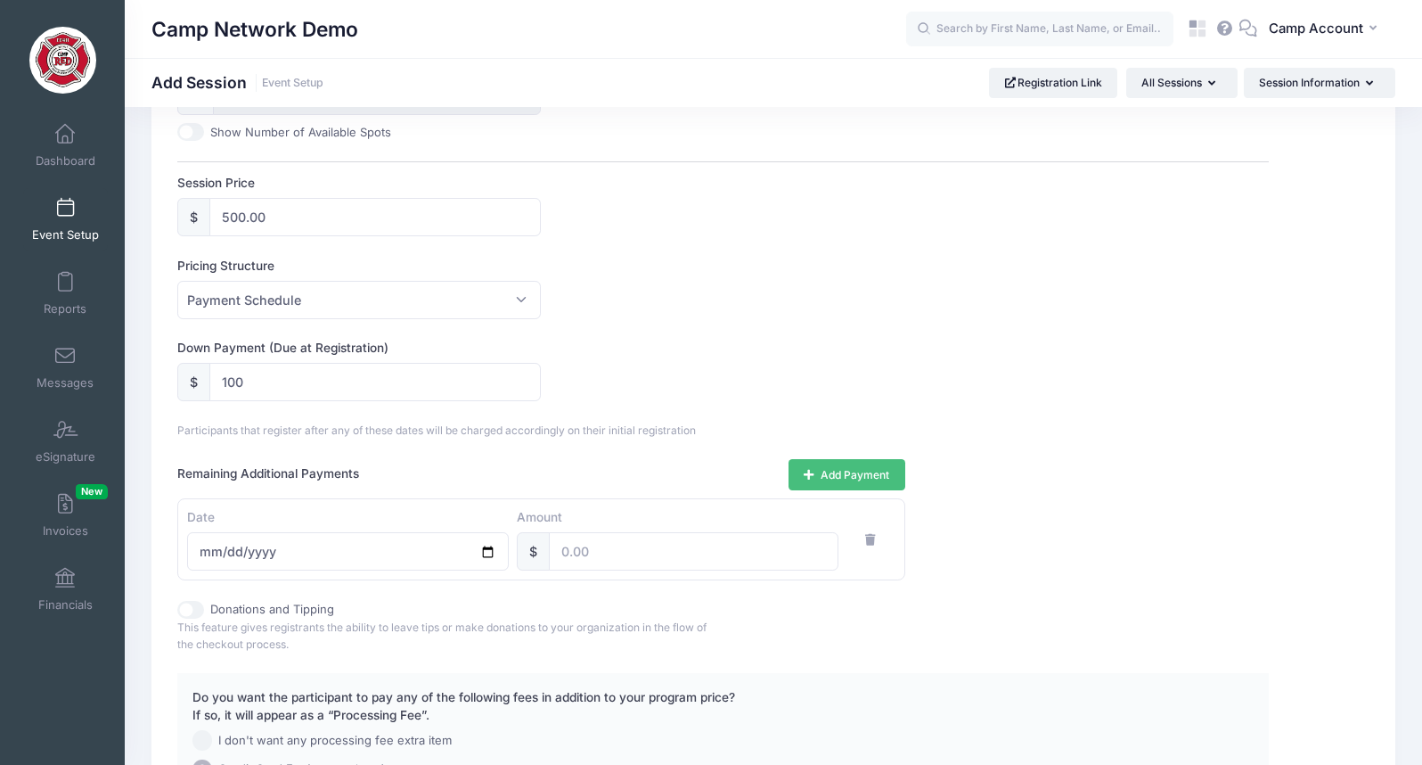
scroll to position [789, 0]
click at [385, 559] on input "date" at bounding box center [348, 550] width 322 height 38
click at [494, 557] on input "date" at bounding box center [348, 550] width 322 height 38
type input "2025-10-01"
click at [823, 469] on button "Add Payment" at bounding box center [847, 473] width 117 height 30
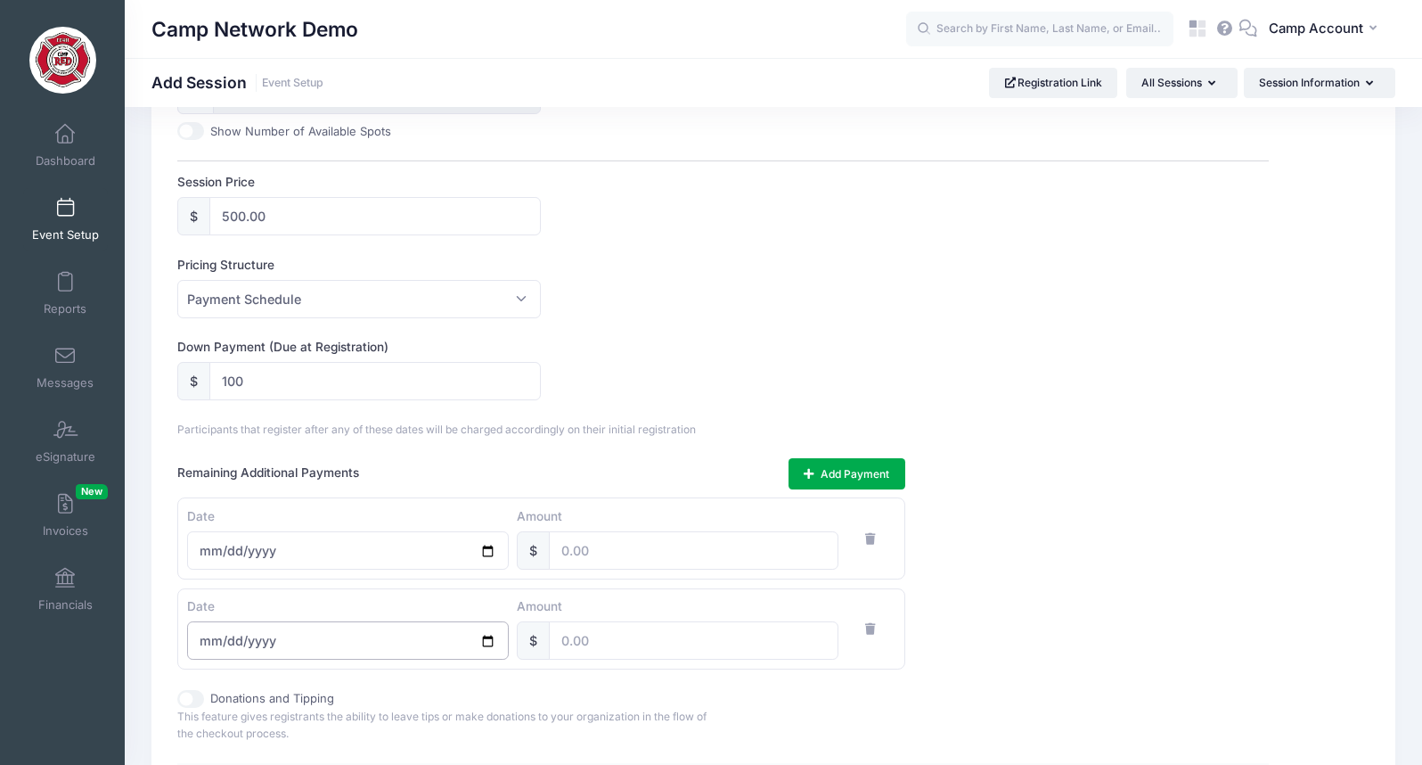
click at [361, 637] on input "date" at bounding box center [348, 640] width 322 height 38
click at [487, 642] on input "date" at bounding box center [348, 640] width 322 height 38
type input "2025-11-01"
click at [588, 563] on input "number" at bounding box center [694, 550] width 290 height 38
click at [832, 474] on button "Add Payment" at bounding box center [847, 473] width 117 height 30
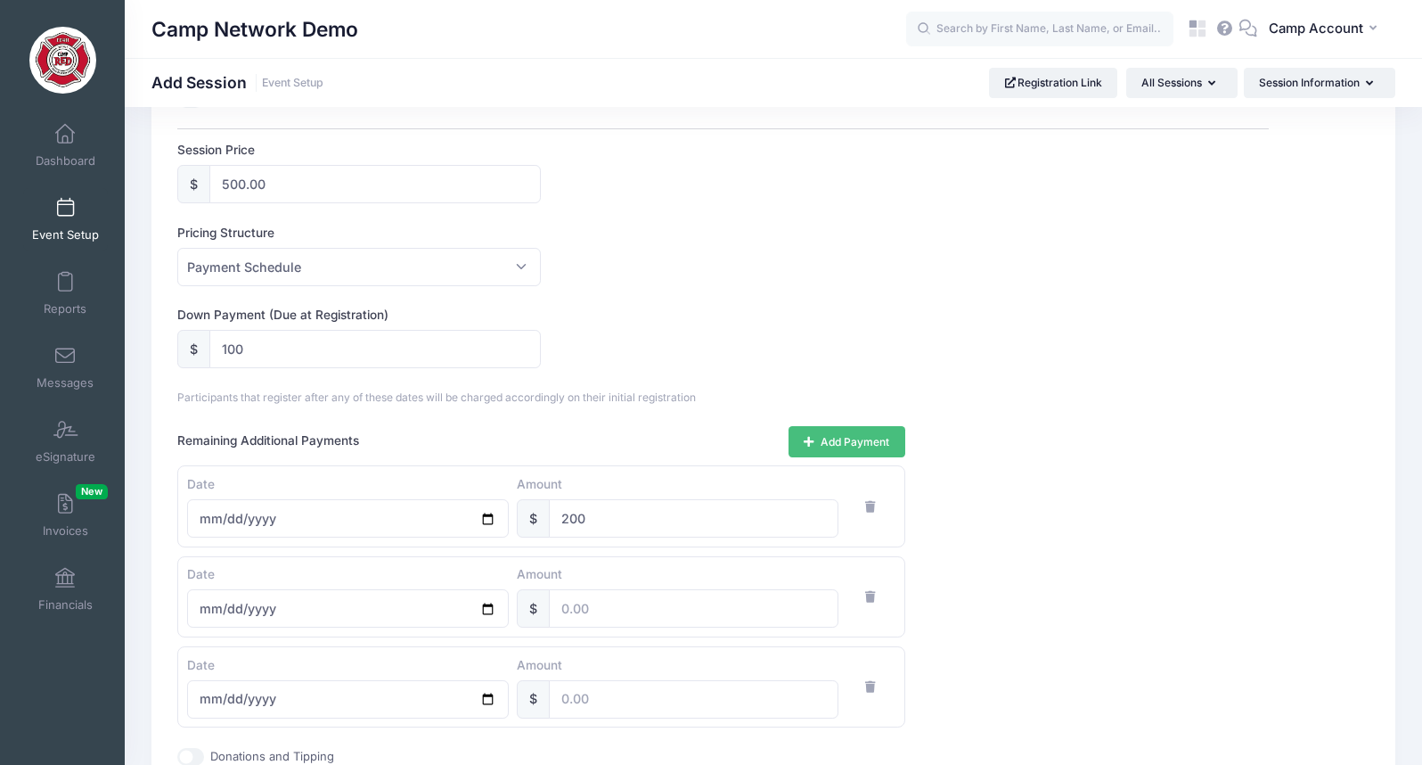
scroll to position [912, 0]
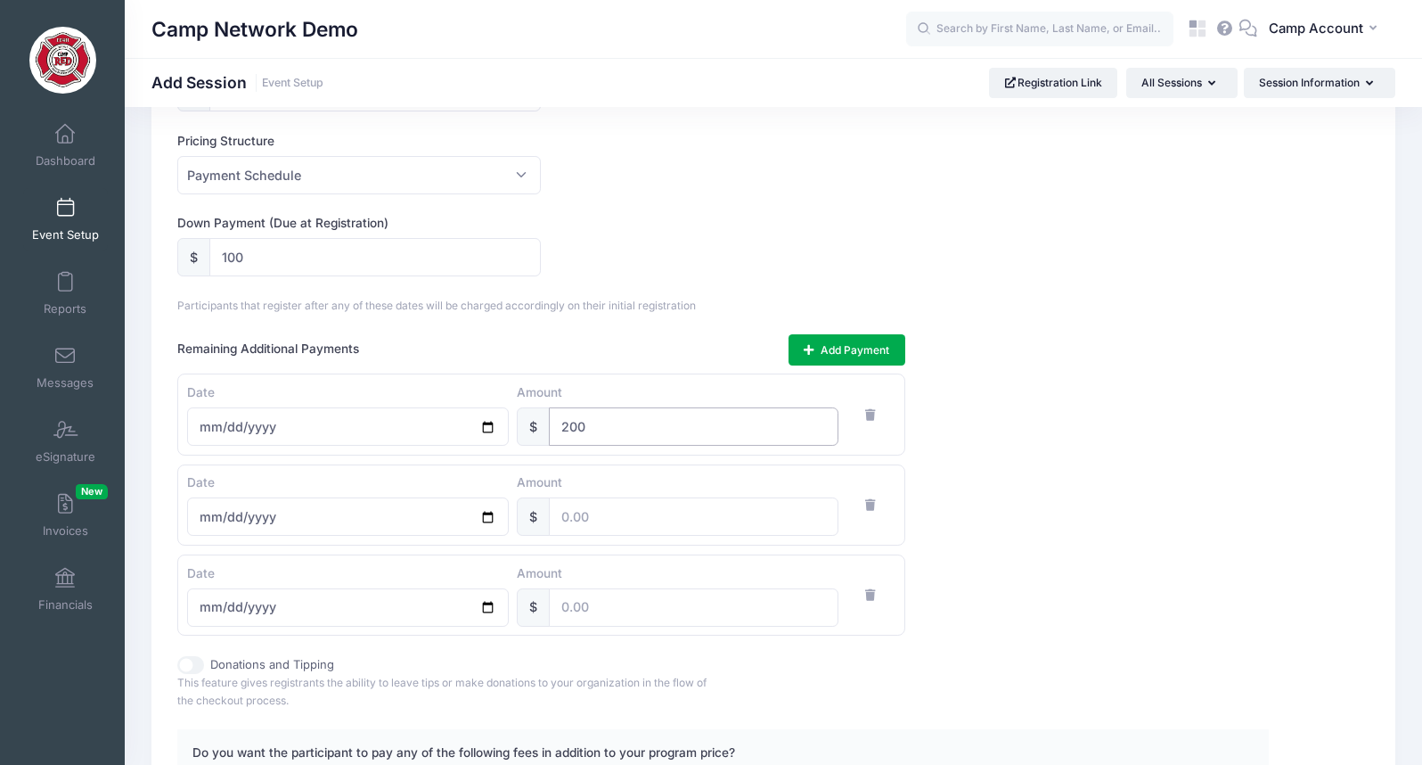
click at [626, 421] on input "200" at bounding box center [694, 426] width 290 height 38
click at [571, 421] on input "200" at bounding box center [694, 426] width 290 height 38
type input "100"
click at [491, 610] on input "date" at bounding box center [348, 607] width 322 height 38
type input "2025-12-01"
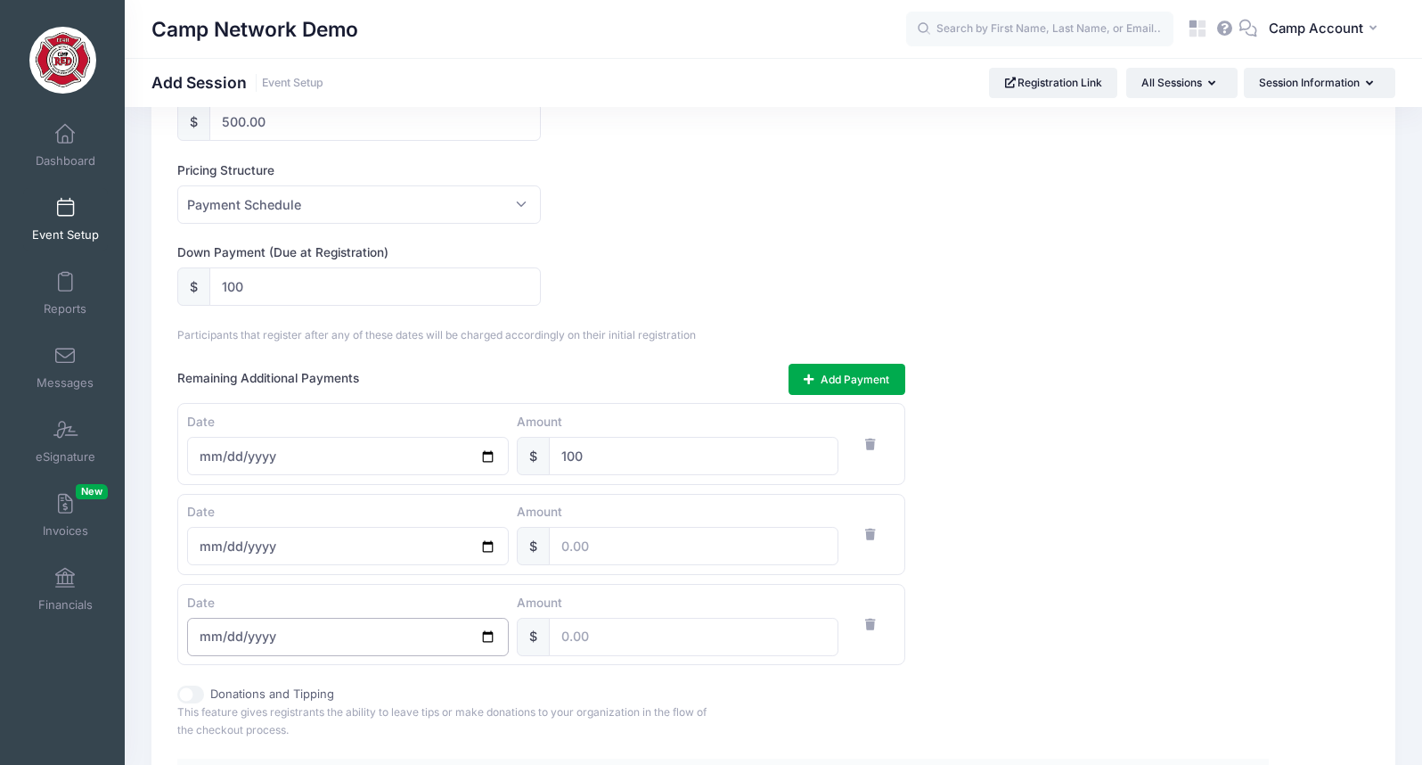
scroll to position [904, 0]
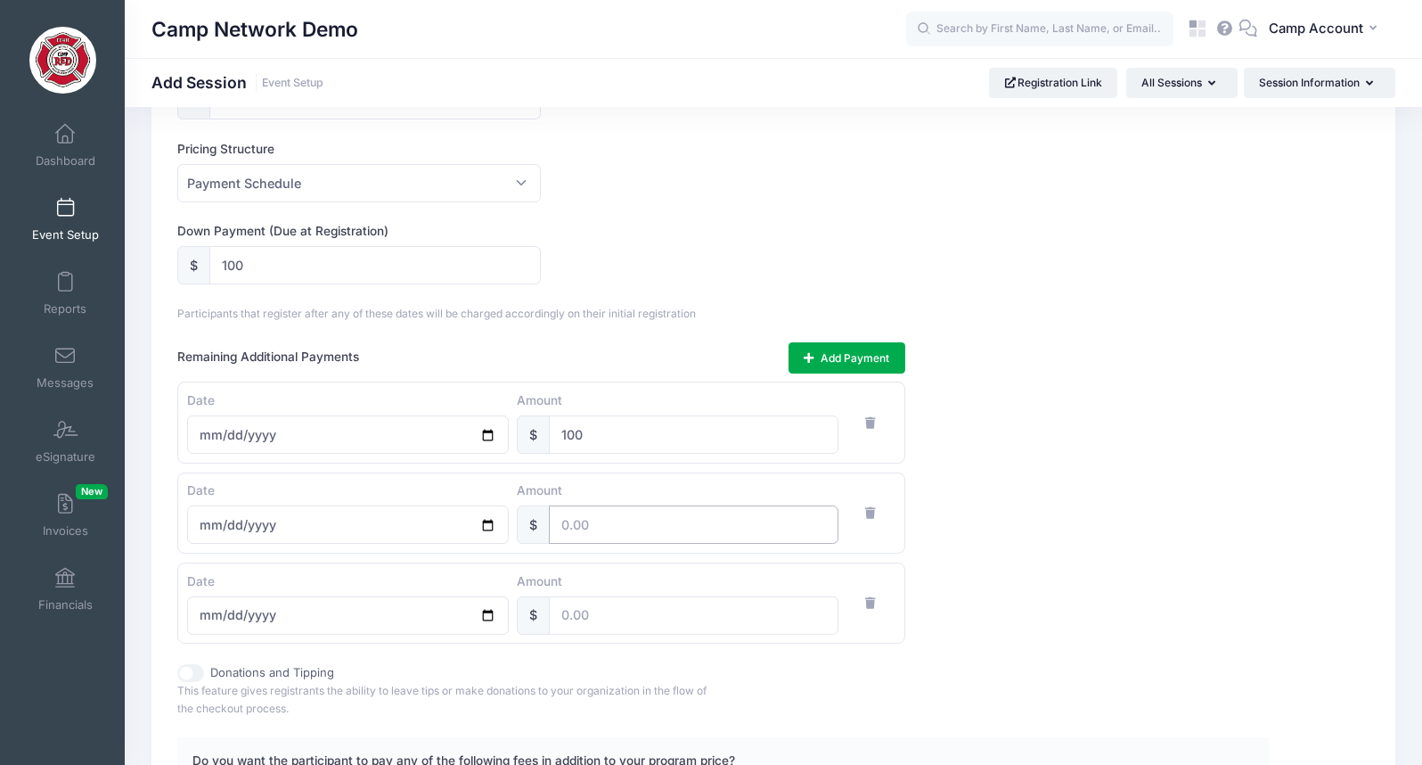
click at [593, 535] on input "number" at bounding box center [694, 524] width 290 height 38
type input "200"
click at [594, 626] on input "number" at bounding box center [694, 615] width 290 height 38
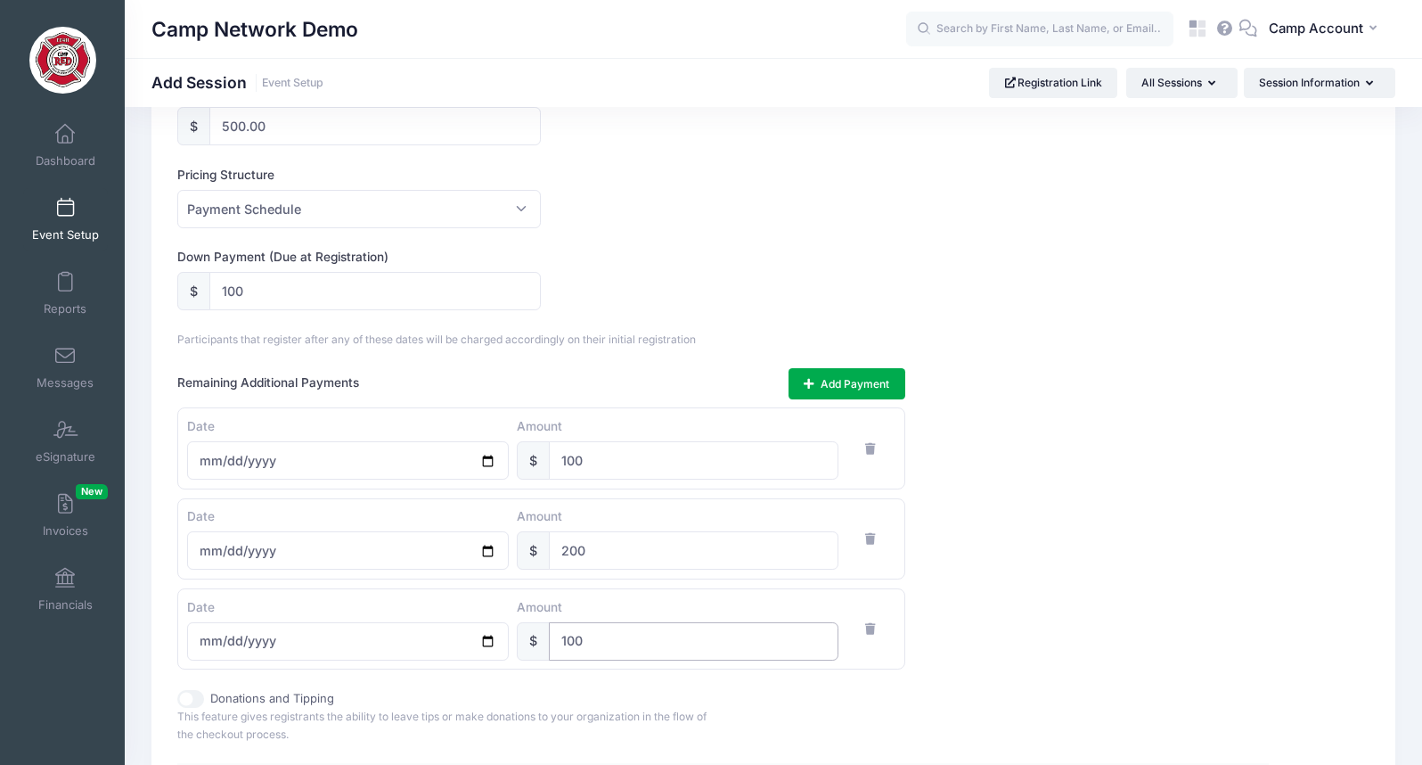
scroll to position [1194, 0]
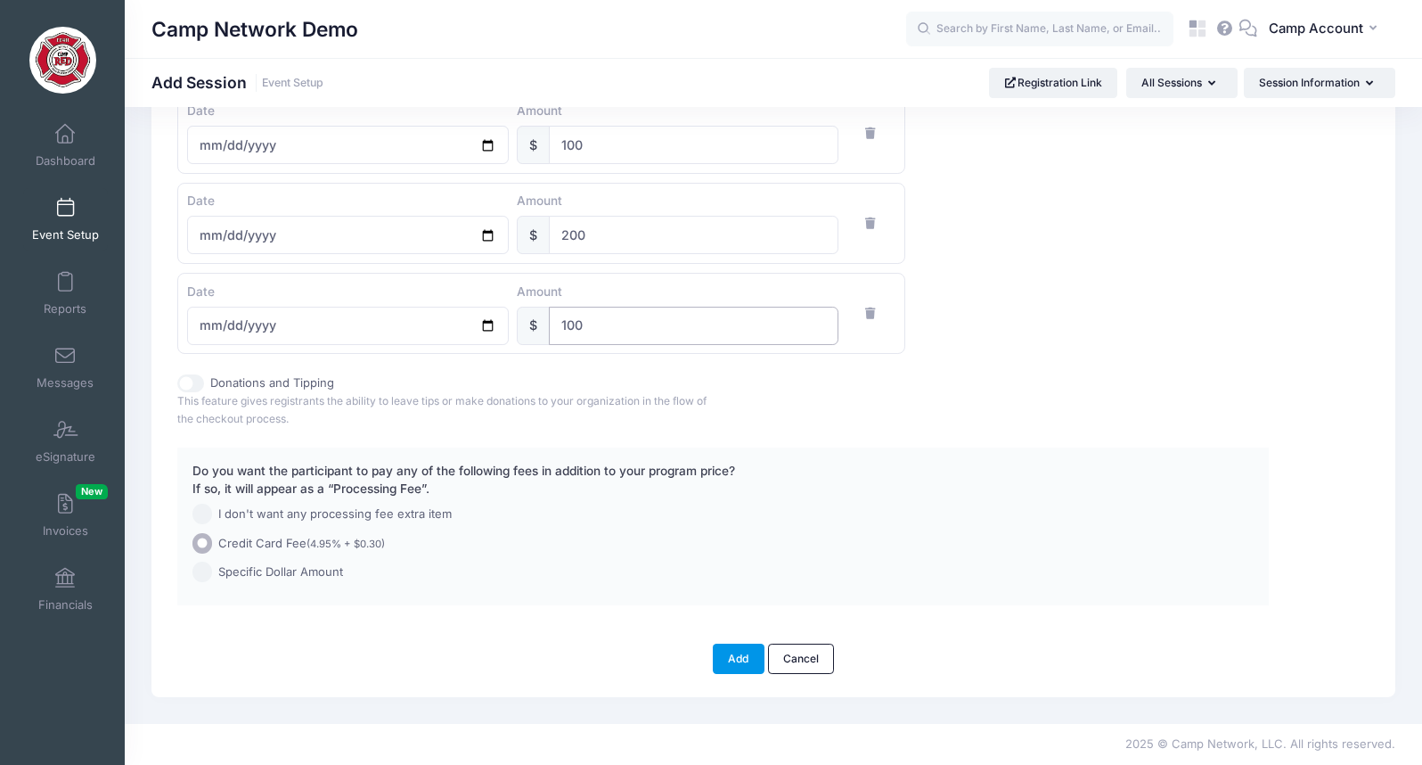
type input "100"
click at [739, 648] on button "Add" at bounding box center [739, 658] width 52 height 30
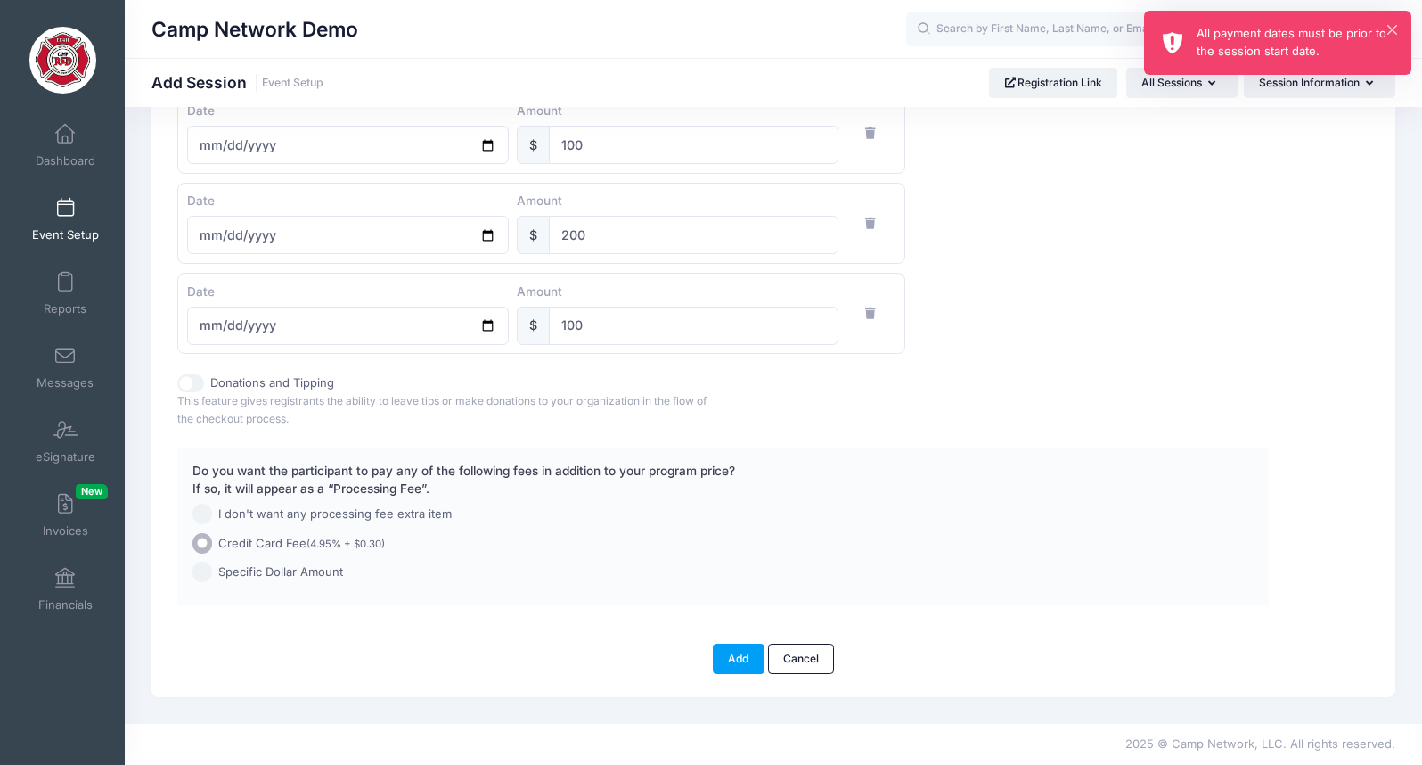
click at [1297, 54] on div "All payment dates must be prior to the session start date." at bounding box center [1297, 42] width 200 height 35
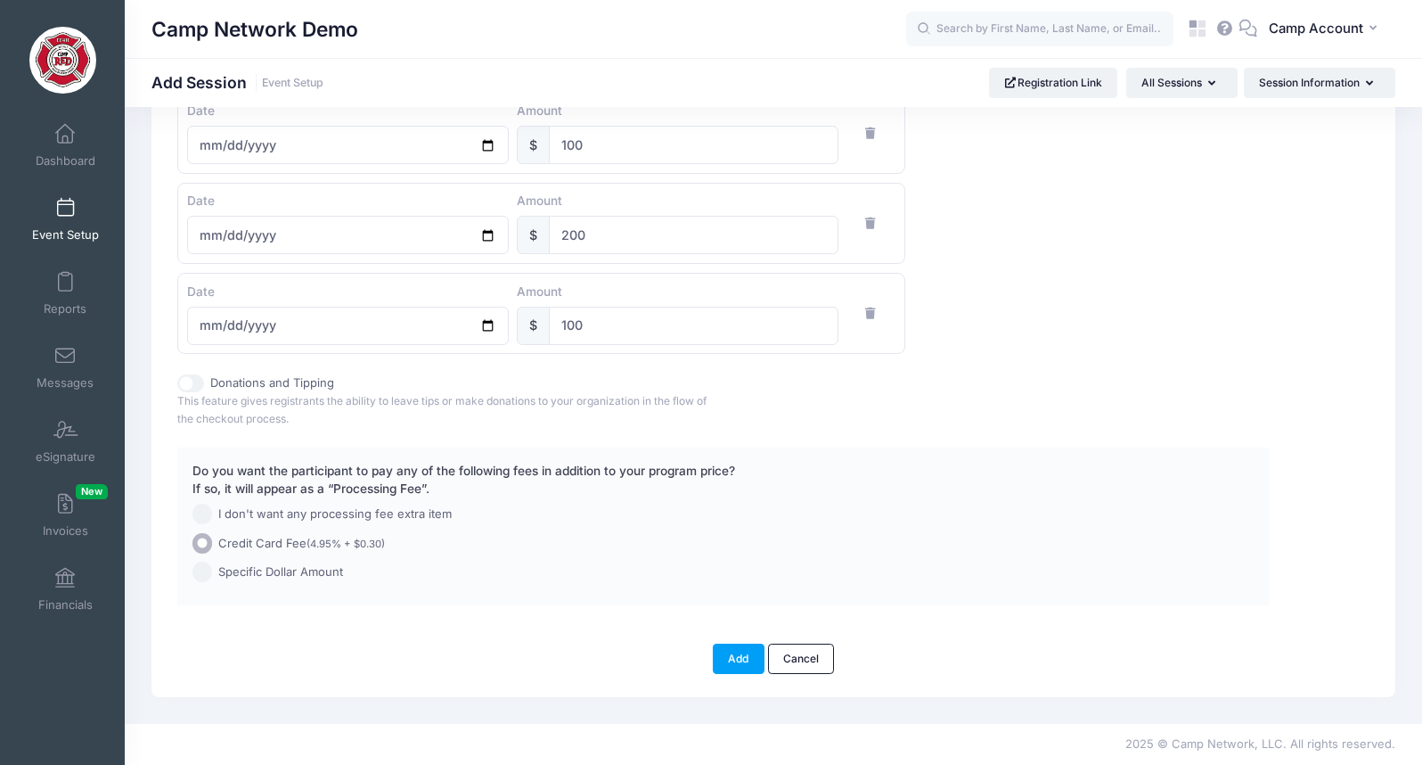
click at [738, 638] on div "Add Cancel" at bounding box center [773, 650] width 1209 height 48
click at [742, 652] on button "Add" at bounding box center [739, 658] width 52 height 30
click at [65, 138] on span at bounding box center [65, 135] width 0 height 20
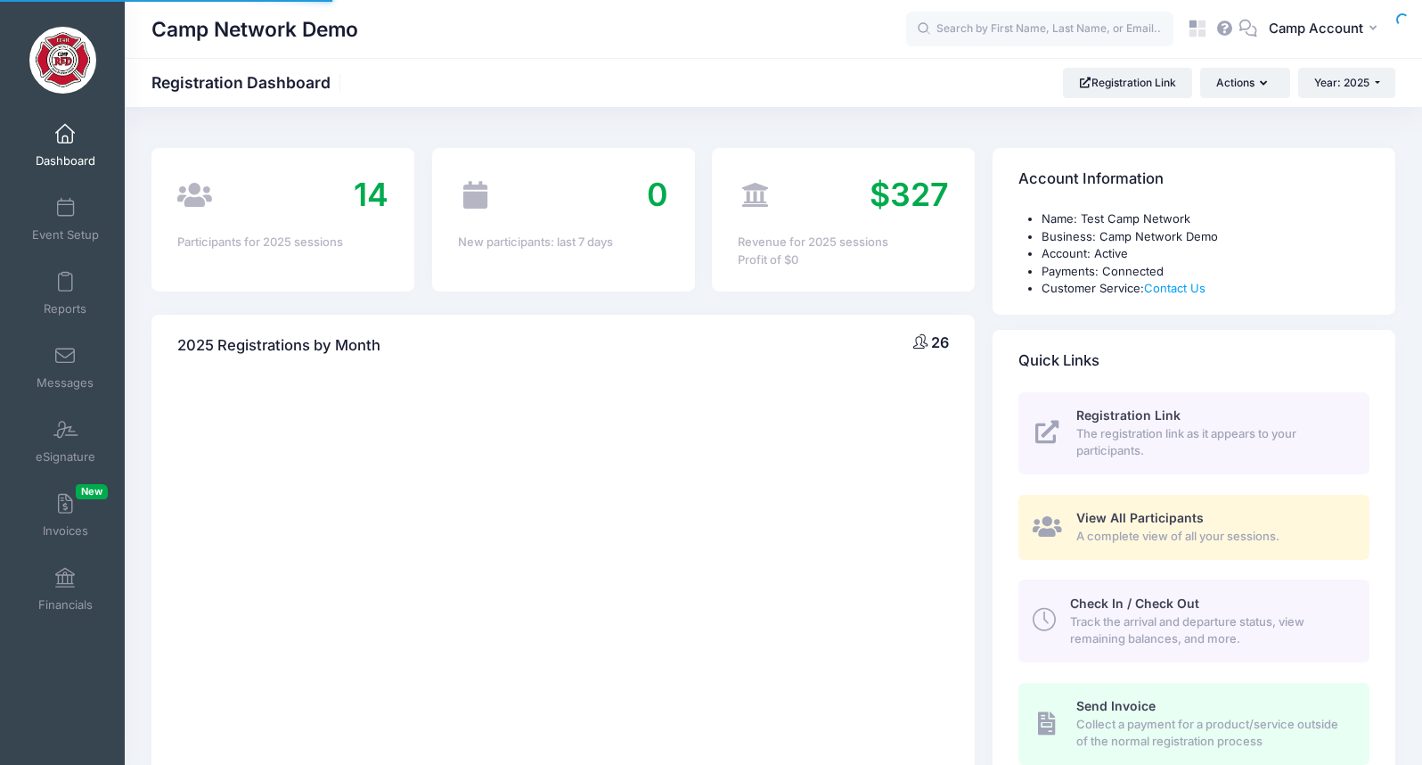
select select
